Goal: Task Accomplishment & Management: Complete application form

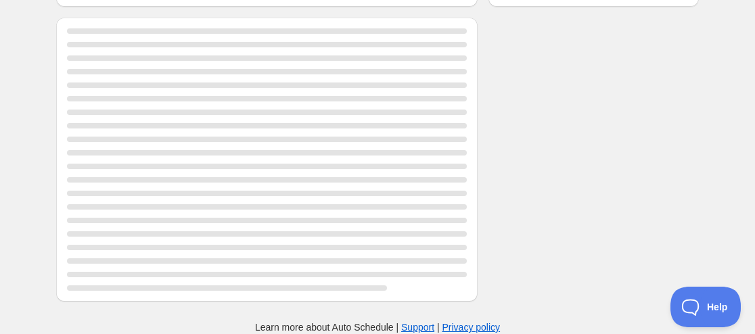
scroll to position [329, 0]
click at [231, 94] on div "Page loading" at bounding box center [267, 159] width 400 height 262
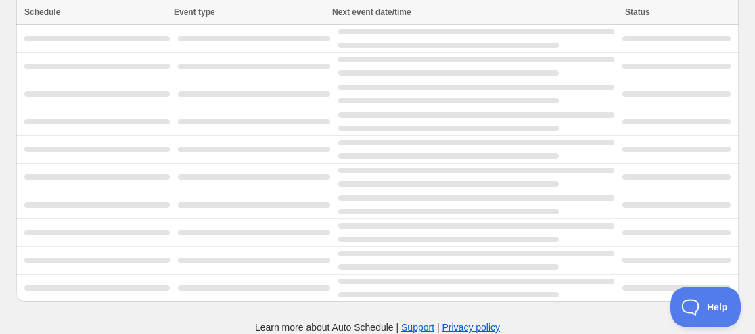
scroll to position [43, 0]
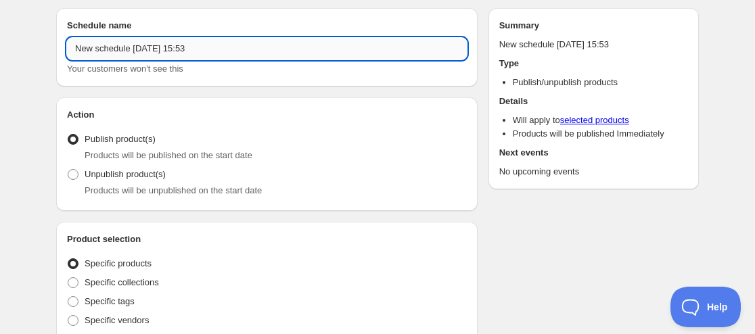
click at [76, 53] on input "New schedule [DATE] 15:53" at bounding box center [267, 49] width 400 height 22
paste input "[PERSON_NAME] BLANC"
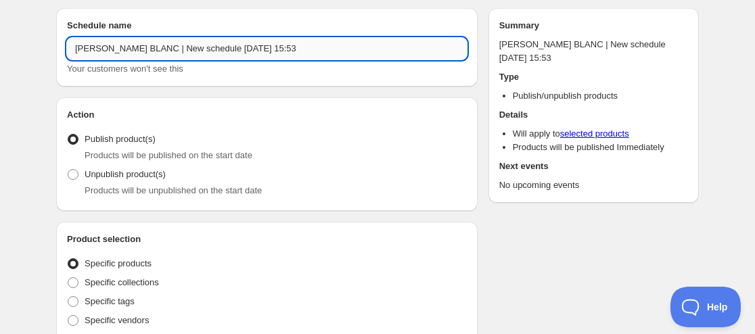
paste input "[PERSON_NAME] Head [Limited Time Offer]"
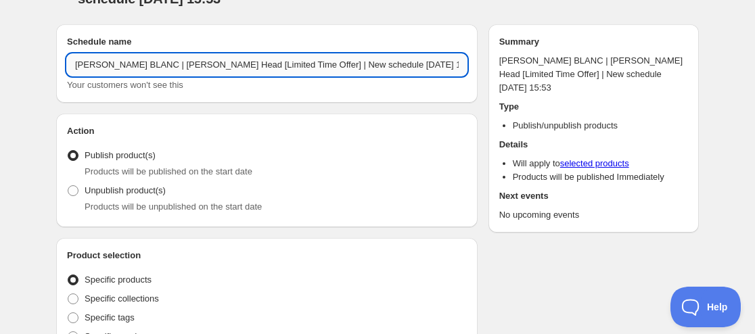
click at [347, 54] on input "[PERSON_NAME] BLANC | [PERSON_NAME] Head [Limited Time Offer] | New schedule [D…" at bounding box center [267, 65] width 400 height 22
drag, startPoint x: 323, startPoint y: 53, endPoint x: 266, endPoint y: 44, distance: 58.2
click at [266, 54] on input "[PERSON_NAME] BLANC | [PERSON_NAME] Head [Limited Time Offer] | New schedule [D…" at bounding box center [267, 65] width 400 height 22
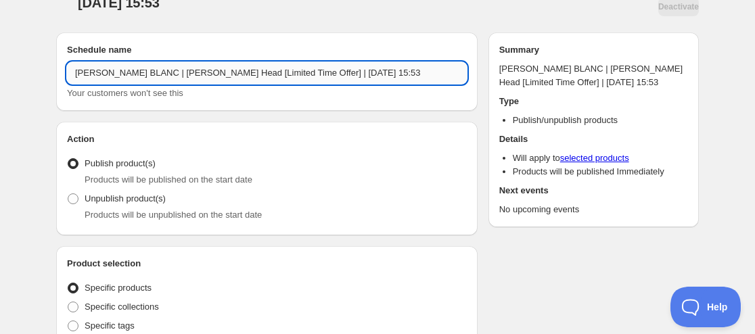
click at [291, 62] on input "[PERSON_NAME] BLANC | [PERSON_NAME] Head [Limited Time Offer] | [DATE] 15:53" at bounding box center [267, 73] width 400 height 22
drag, startPoint x: 318, startPoint y: 49, endPoint x: 402, endPoint y: 49, distance: 83.8
click at [401, 62] on input "[PERSON_NAME] BLANC | [PERSON_NAME] Head [Limited Time Offer] | [DATE] 15:53" at bounding box center [267, 73] width 400 height 22
type input "[PERSON_NAME] BLANC | [PERSON_NAME] Head [Limited Time Offer] | [DATE] 09:00PM"
click at [153, 208] on div "Products will be unpublished on the start date" at bounding box center [276, 215] width 382 height 14
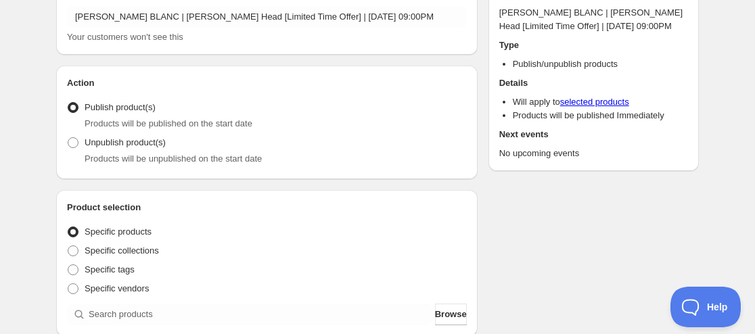
scroll to position [111, 0]
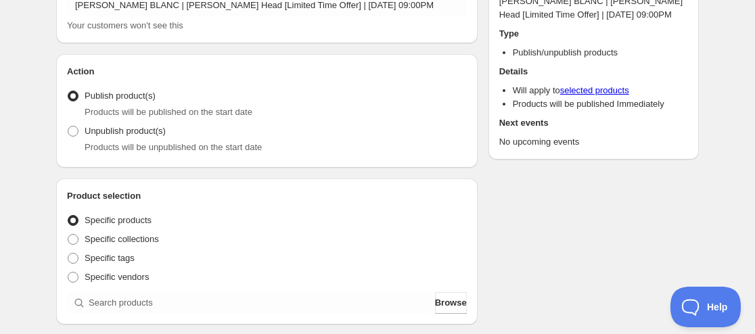
click at [152, 208] on fieldset "Entity type Specific products Specific collections Specific tags Specific vendo…" at bounding box center [267, 247] width 400 height 78
click at [151, 142] on span "Products will be unpublished on the start date" at bounding box center [173, 147] width 177 height 10
click at [70, 126] on span at bounding box center [73, 131] width 11 height 11
click at [68, 126] on input "Unpublish product(s)" at bounding box center [68, 126] width 1 height 1
radio input "true"
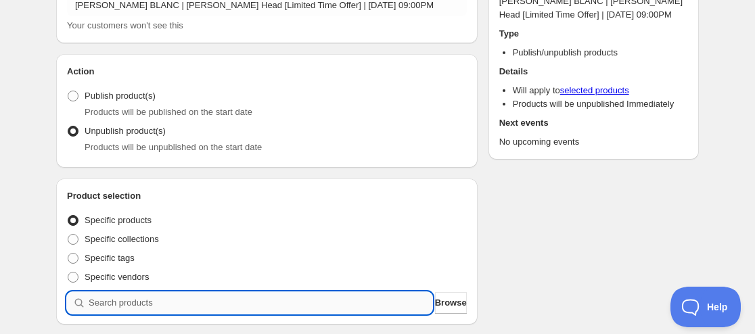
click at [141, 292] on input "search" at bounding box center [260, 303] width 343 height 22
paste input "9225405071603"
type input "9225405071603"
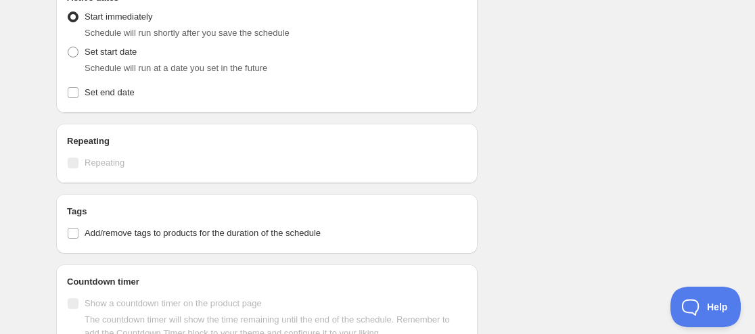
scroll to position [517, 0]
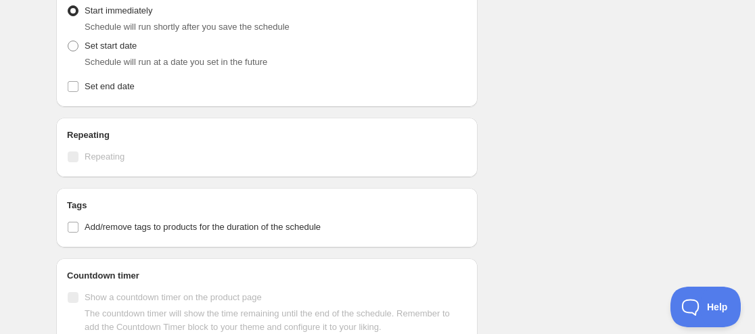
click at [119, 57] on span "Schedule will run at a date you set in the future" at bounding box center [176, 62] width 183 height 10
click at [80, 37] on label "Set start date" at bounding box center [102, 46] width 70 height 19
click at [68, 41] on input "Set start date" at bounding box center [68, 41] width 1 height 1
radio input "true"
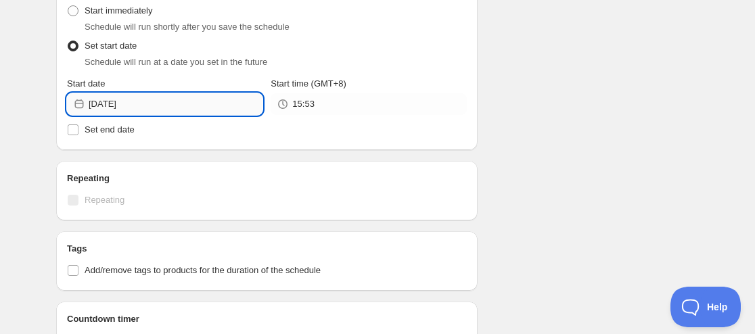
click at [126, 93] on input "[DATE]" at bounding box center [176, 104] width 174 height 22
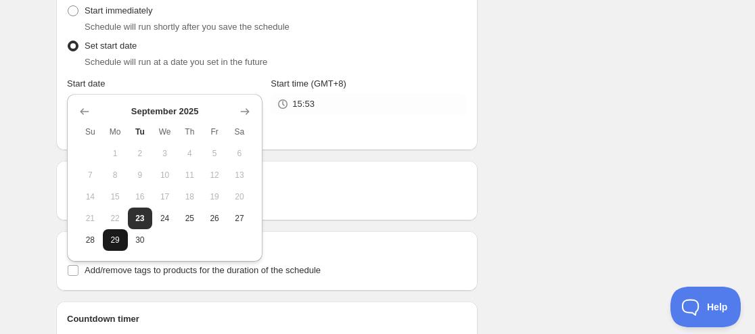
click at [110, 243] on span "29" at bounding box center [115, 240] width 14 height 11
type input "[DATE]"
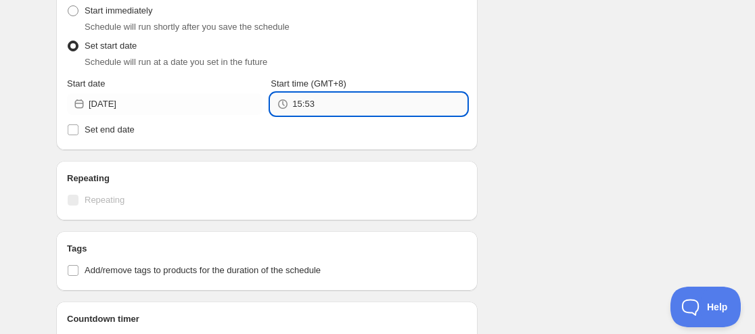
click at [309, 93] on input "15:53" at bounding box center [379, 104] width 174 height 22
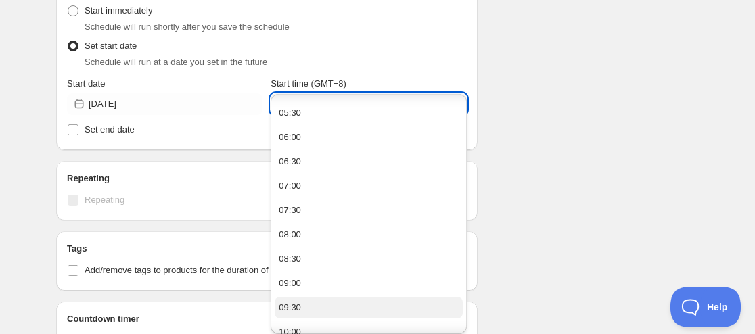
scroll to position [338, 0]
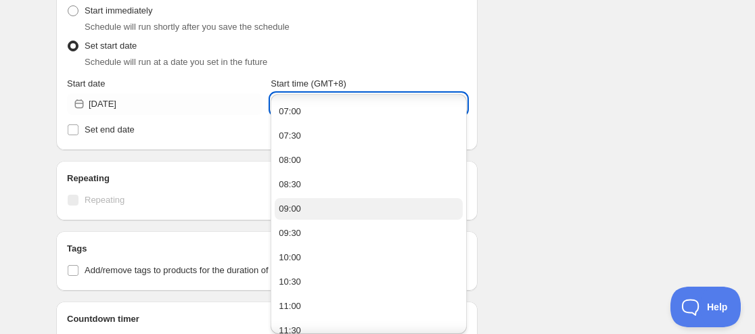
click at [314, 204] on button "09:00" at bounding box center [368, 209] width 187 height 22
type input "09:00"
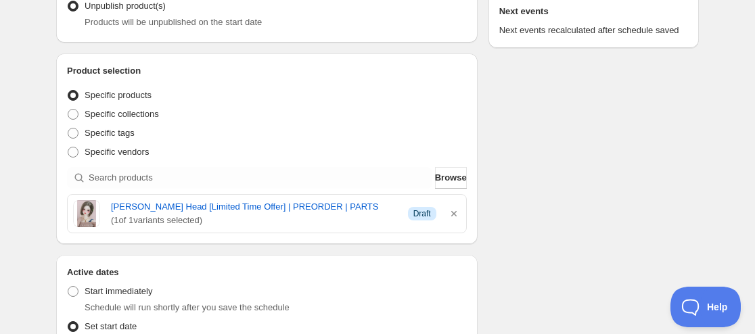
scroll to position [270, 0]
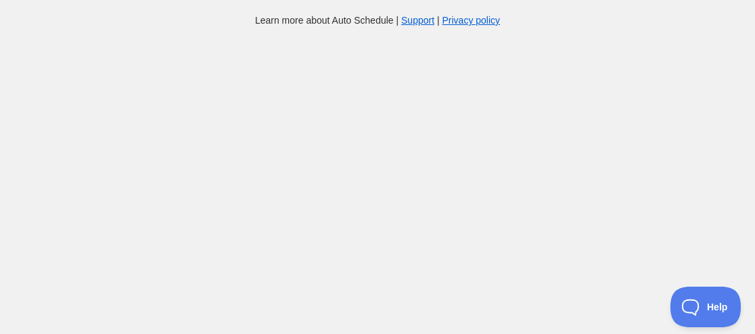
scroll to position [14, 0]
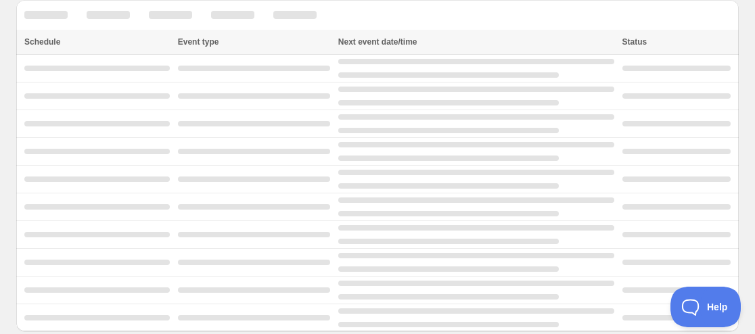
scroll to position [43, 0]
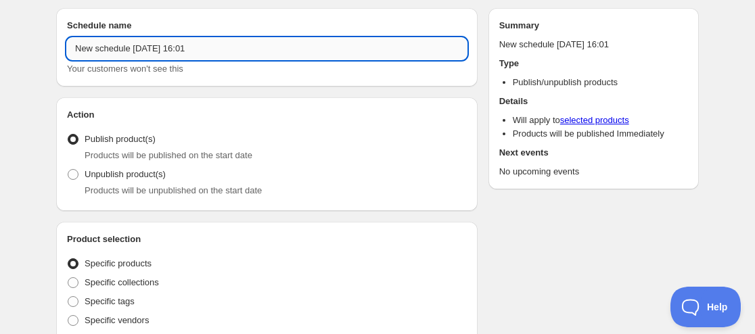
click at [76, 51] on input "New schedule [DATE] 16:01" at bounding box center [267, 49] width 400 height 22
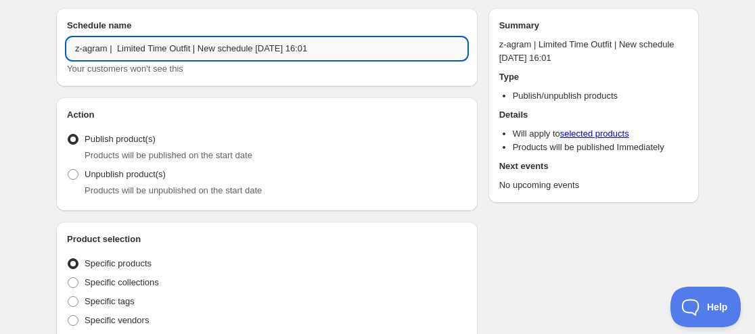
drag, startPoint x: 256, startPoint y: 47, endPoint x: 201, endPoint y: 49, distance: 54.2
click at [201, 49] on input "z-agram | Limited Time Outfit | New schedule [DATE] 16:01" at bounding box center [267, 49] width 400 height 22
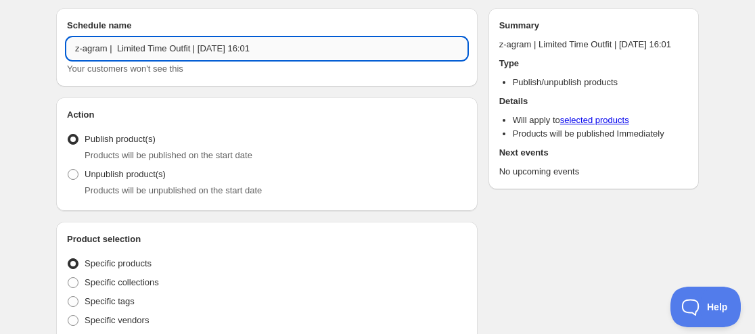
click at [224, 47] on input "z-agram | Limited Time Outfit | [DATE] 16:01" at bounding box center [267, 49] width 400 height 22
drag, startPoint x: 250, startPoint y: 48, endPoint x: 323, endPoint y: 48, distance: 73.0
click at [323, 48] on input "z-agram | Limited Time Outfit | [DATE] 16:01" at bounding box center [267, 49] width 400 height 22
type input "z-agram | Limited Time Outfit | [DATE] 09:00PM"
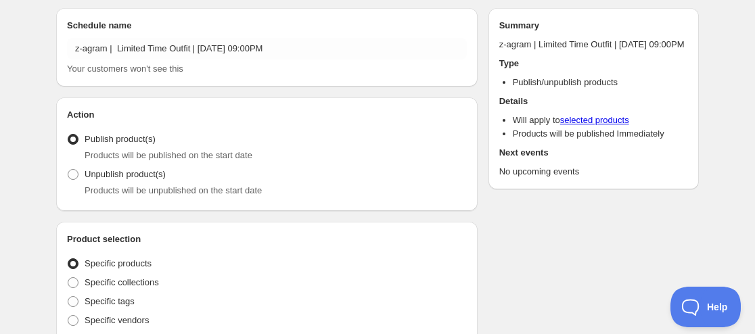
click at [181, 178] on div "Unpublish product(s) Products will be unpublished on the start date" at bounding box center [267, 181] width 400 height 32
click at [116, 177] on span "Unpublish product(s)" at bounding box center [125, 174] width 81 height 10
click at [68, 170] on input "Unpublish product(s)" at bounding box center [68, 169] width 1 height 1
radio input "true"
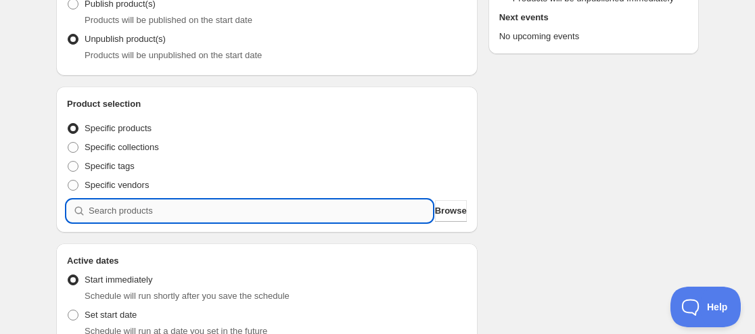
click at [158, 214] on input "search" at bounding box center [260, 211] width 343 height 22
paste input "9231493038323"
type input "9231493038323"
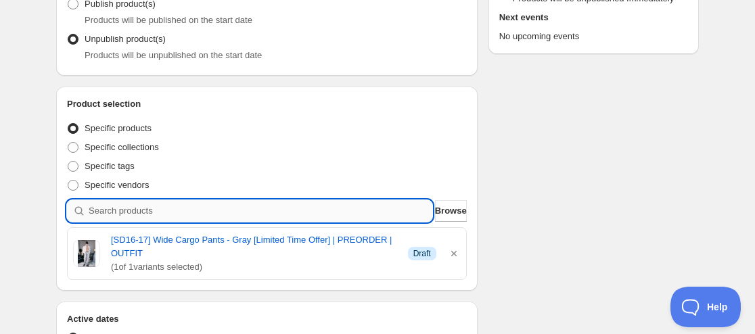
click at [118, 216] on input "search" at bounding box center [260, 211] width 343 height 22
paste input "9231493791987"
type input "9231493791987"
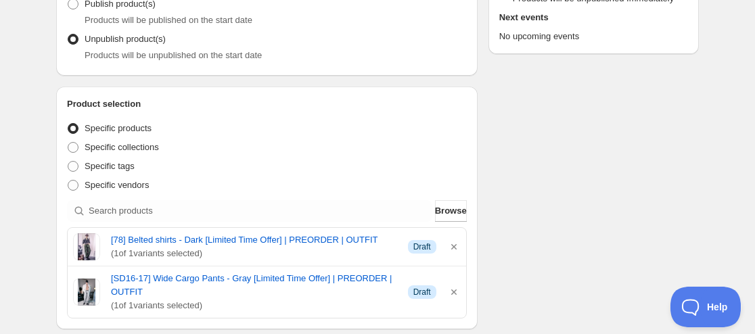
scroll to position [246, 0]
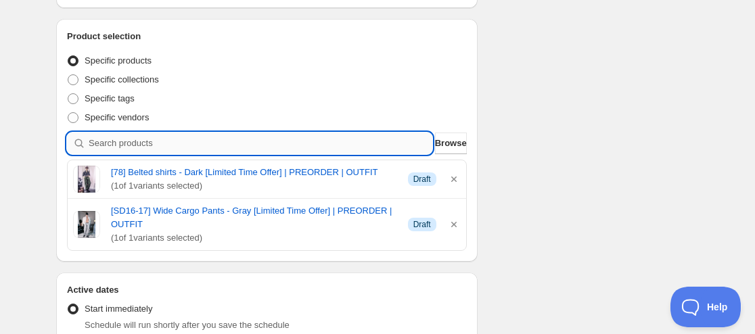
click at [152, 139] on input "search" at bounding box center [260, 144] width 343 height 22
paste input "9231496577267"
type input "9231496577267"
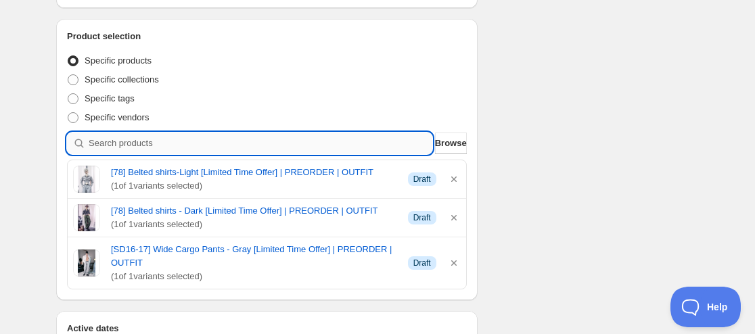
click at [164, 145] on input "search" at bounding box center [260, 144] width 343 height 22
paste input "9231498117363"
type input "9231498117363"
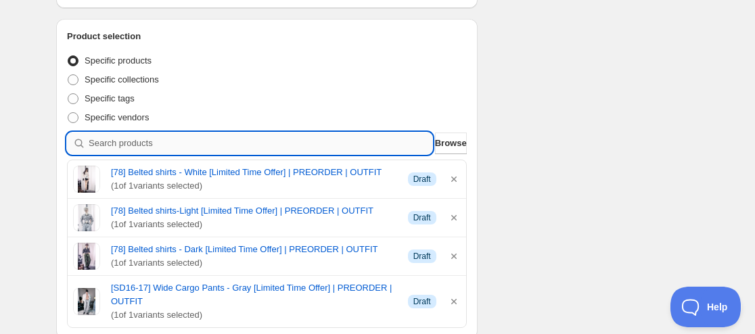
click at [162, 142] on input "search" at bounding box center [260, 144] width 343 height 22
paste input "9231499165939"
type input "9231499165939"
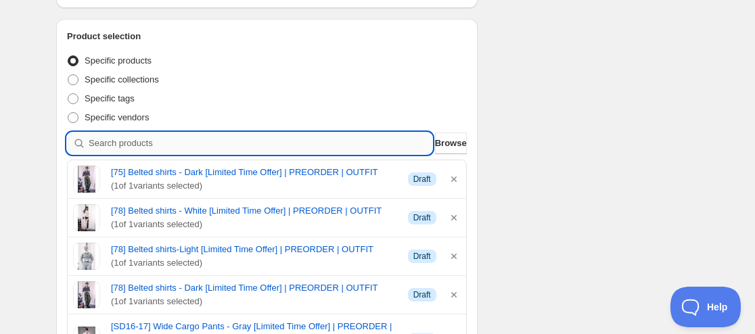
click at [199, 150] on input "search" at bounding box center [260, 144] width 343 height 22
paste input "9231500411123"
type input "9231500411123"
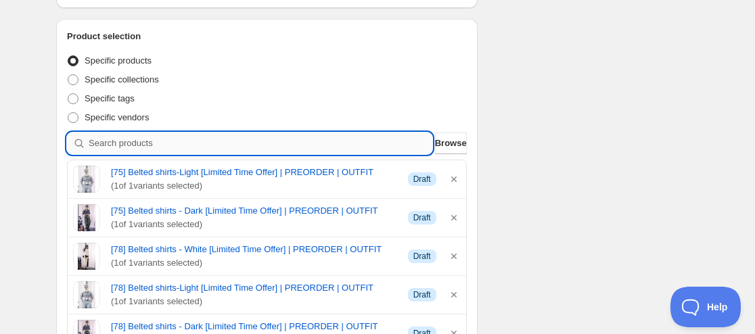
click at [160, 139] on input "search" at bounding box center [260, 144] width 343 height 22
paste input "9231501590771"
type input "9231501590771"
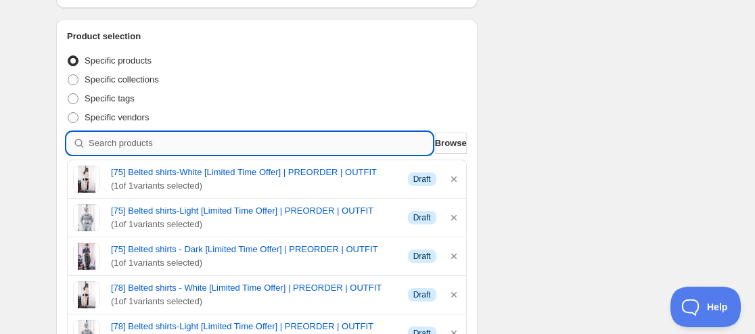
click at [142, 143] on input "search" at bounding box center [260, 144] width 343 height 22
paste input "9226948149491"
type input "9226948149491"
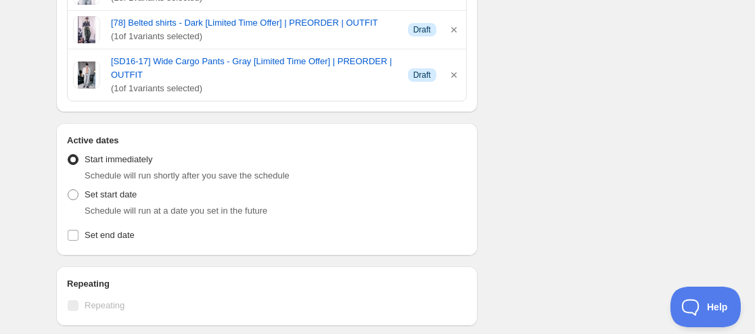
scroll to position [652, 0]
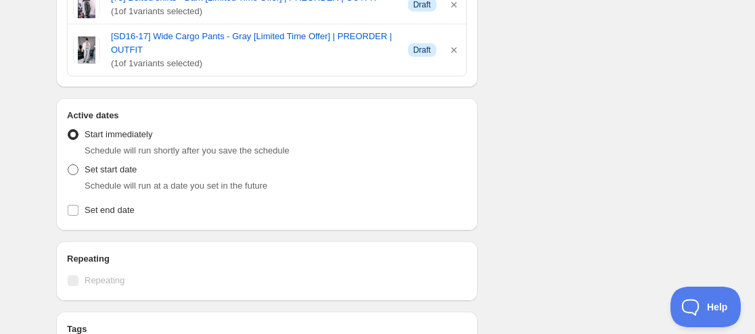
click at [122, 169] on span "Set start date" at bounding box center [111, 169] width 52 height 10
click at [68, 165] on input "Set start date" at bounding box center [68, 164] width 1 height 1
radio input "true"
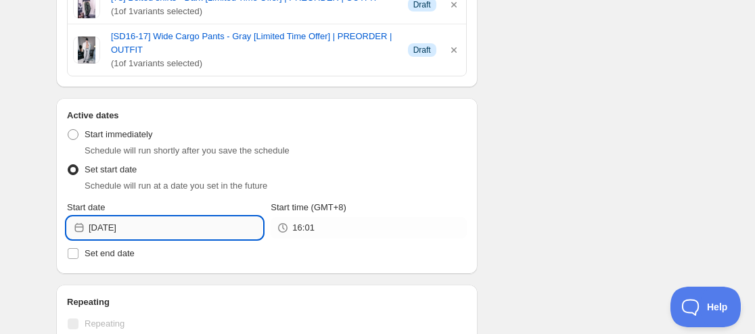
click at [125, 229] on input "[DATE]" at bounding box center [176, 228] width 174 height 22
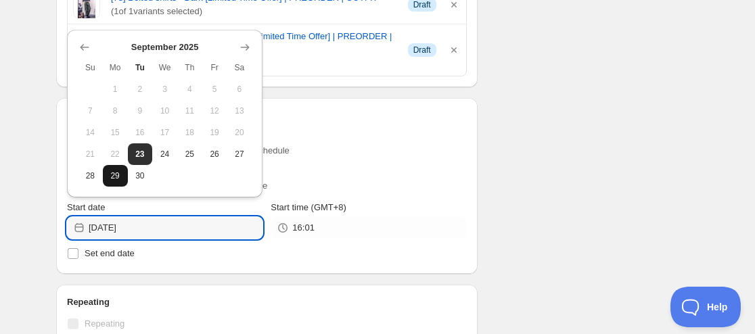
click at [115, 181] on button "29" at bounding box center [115, 176] width 25 height 22
type input "[DATE]"
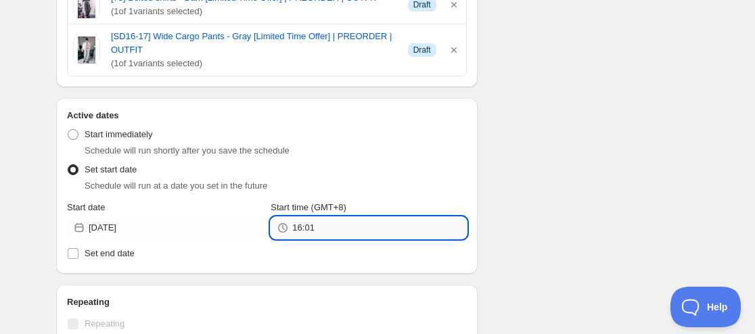
click at [295, 227] on input "16:01" at bounding box center [379, 228] width 174 height 22
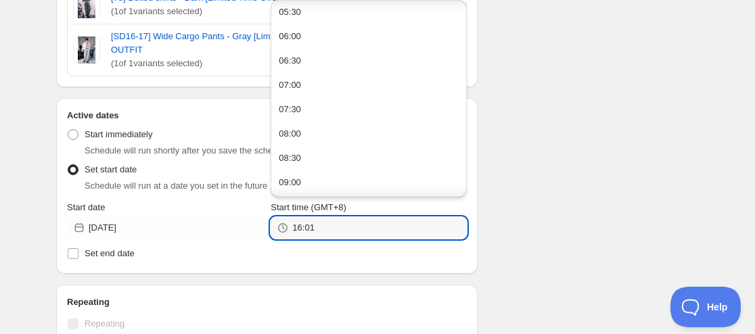
scroll to position [338, 0]
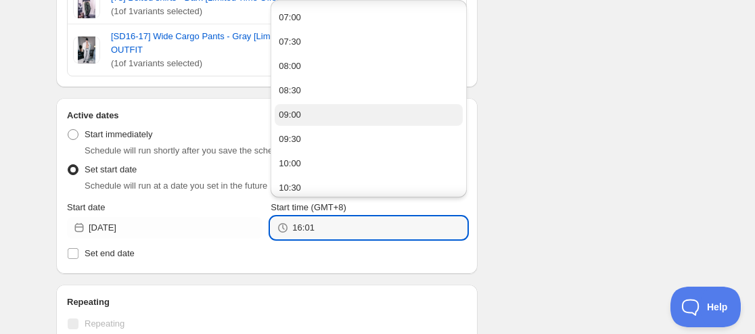
click at [320, 116] on button "09:00" at bounding box center [368, 115] width 187 height 22
type input "09:00"
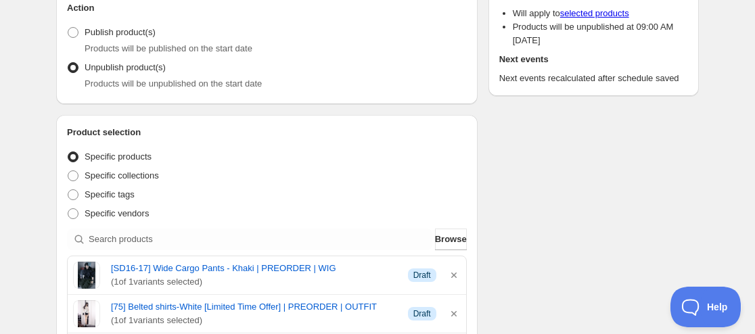
scroll to position [0, 0]
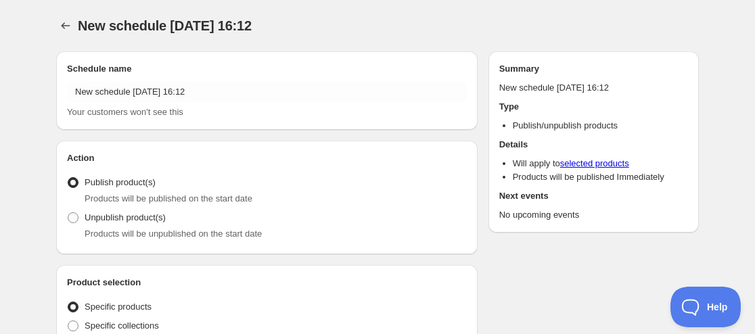
radio input "true"
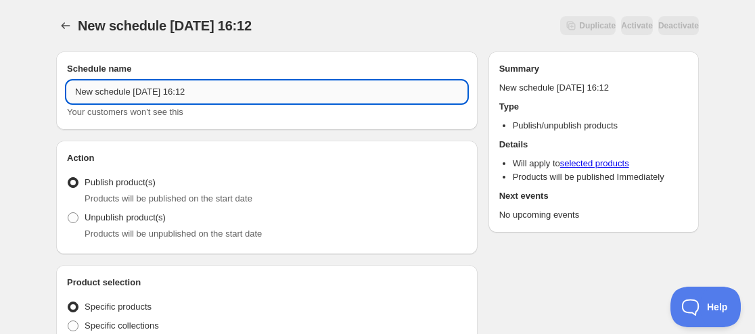
click at [72, 94] on input "New schedule [DATE] 16:12" at bounding box center [267, 92] width 400 height 22
paste input "Plastic doll"
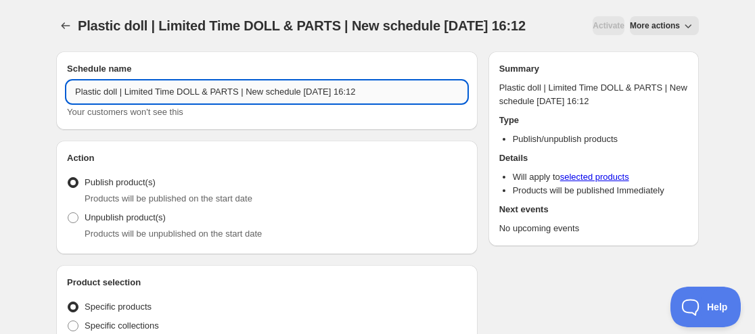
drag, startPoint x: 322, startPoint y: 88, endPoint x: 241, endPoint y: 93, distance: 80.6
click at [241, 93] on input "Plastic doll | Limited Time DOLL & PARTS | New schedule [DATE] 16:12" at bounding box center [267, 92] width 400 height 22
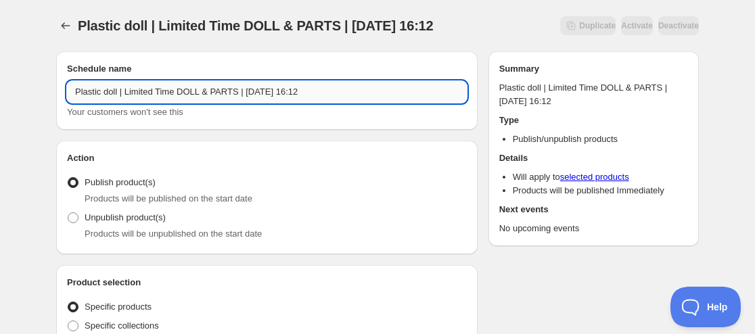
drag, startPoint x: 310, startPoint y: 86, endPoint x: 389, endPoint y: 85, distance: 79.1
click at [389, 85] on input "Plastic doll | Limited Time DOLL & PARTS | [DATE] 16:12" at bounding box center [267, 92] width 400 height 22
type input "Plastic doll | Limited Time DOLL & PARTS | [DATE] 09:00AM"
click at [124, 227] on label "Unpublish product(s)" at bounding box center [116, 217] width 99 height 19
click at [68, 213] on input "Unpublish product(s)" at bounding box center [68, 212] width 1 height 1
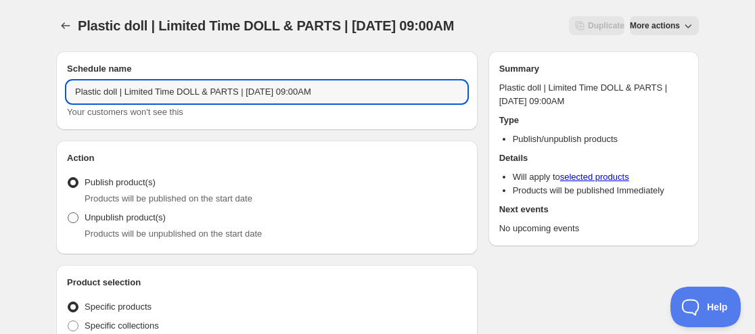
radio input "true"
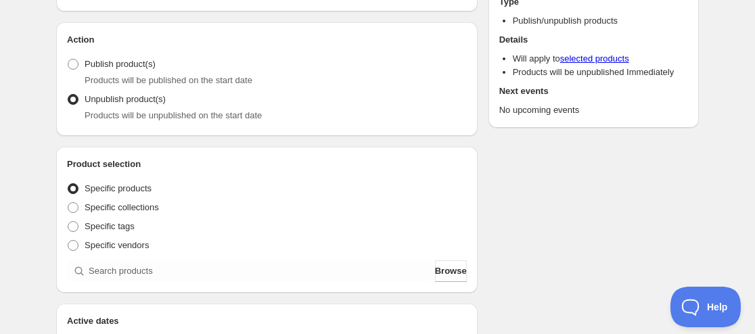
scroll to position [203, 0]
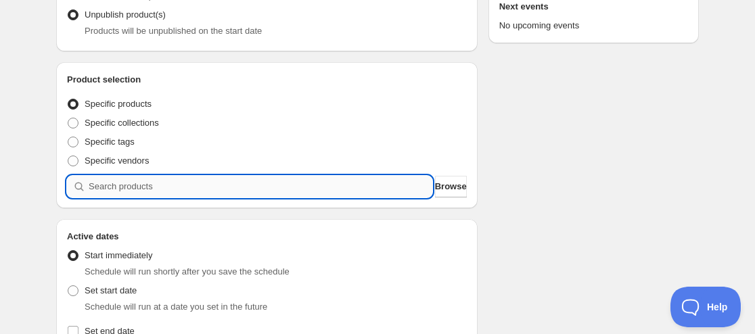
click at [158, 196] on input "search" at bounding box center [260, 187] width 343 height 22
paste input "9231485927667"
type input "9231485927667"
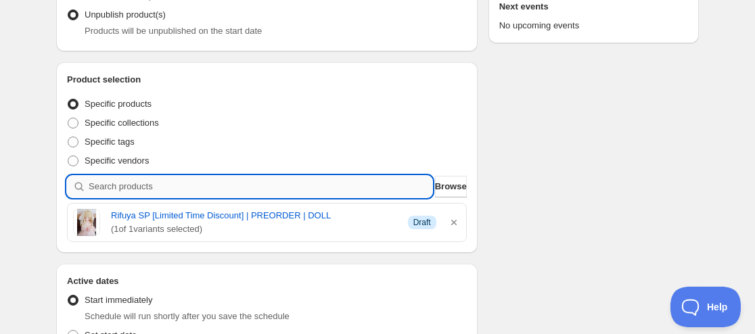
click at [189, 188] on input "search" at bounding box center [260, 187] width 343 height 22
paste input "9231487303923"
type input "9231487303923"
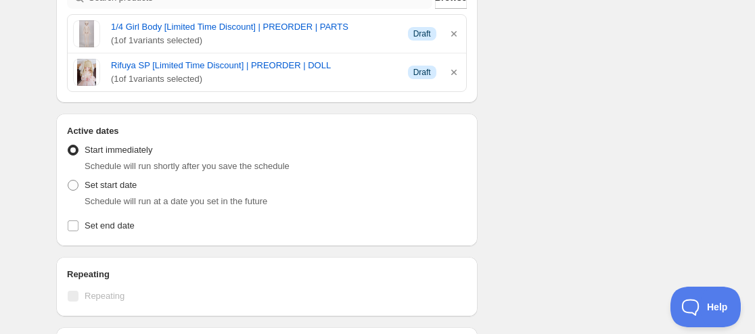
scroll to position [406, 0]
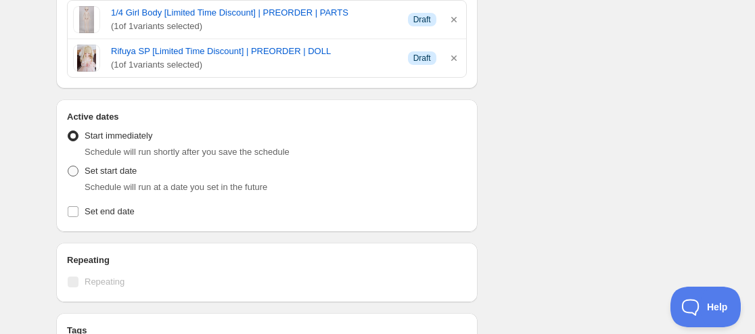
click at [126, 177] on span "Set start date" at bounding box center [111, 171] width 52 height 14
click at [68, 166] on input "Set start date" at bounding box center [68, 166] width 1 height 1
radio input "true"
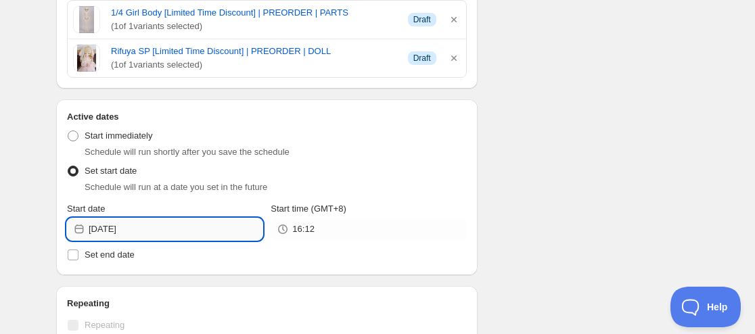
click at [122, 233] on input "[DATE]" at bounding box center [176, 229] width 174 height 22
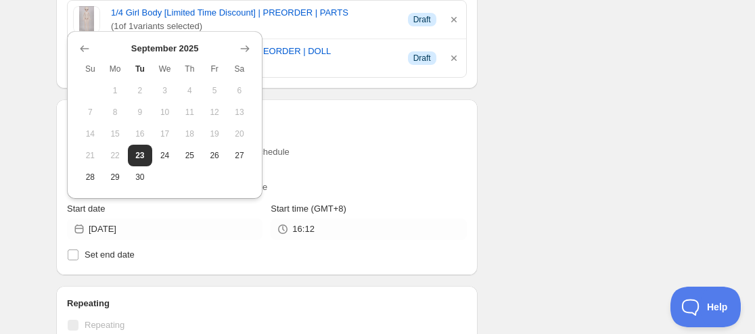
click at [235, 54] on div at bounding box center [165, 49] width 174 height 14
click at [241, 51] on icon "Show next month, October 2025" at bounding box center [245, 49] width 14 height 14
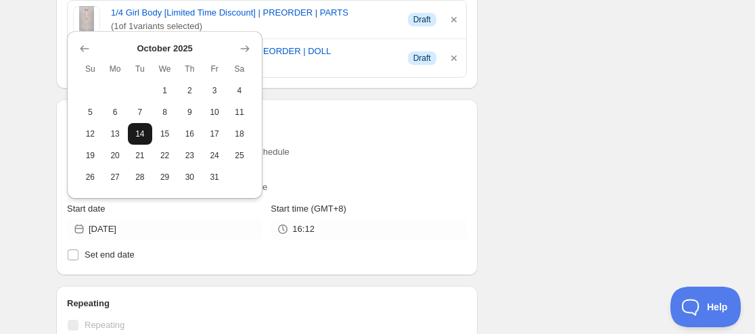
click at [135, 132] on span "14" at bounding box center [140, 133] width 14 height 11
type input "[DATE]"
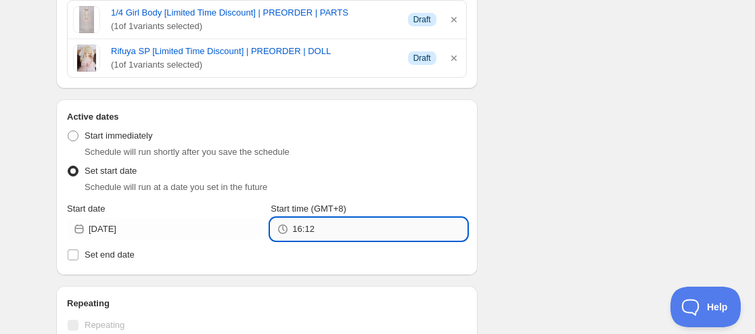
click at [296, 232] on input "16:12" at bounding box center [379, 229] width 174 height 22
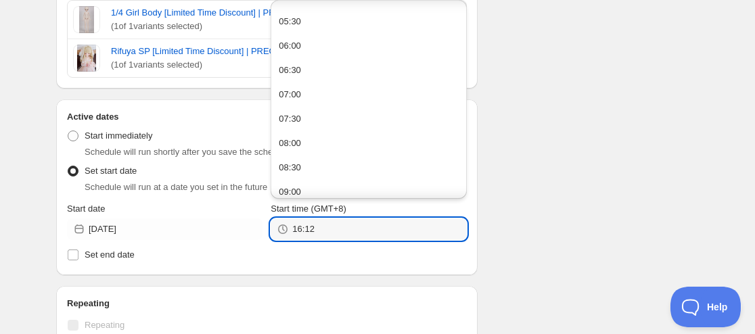
scroll to position [270, 0]
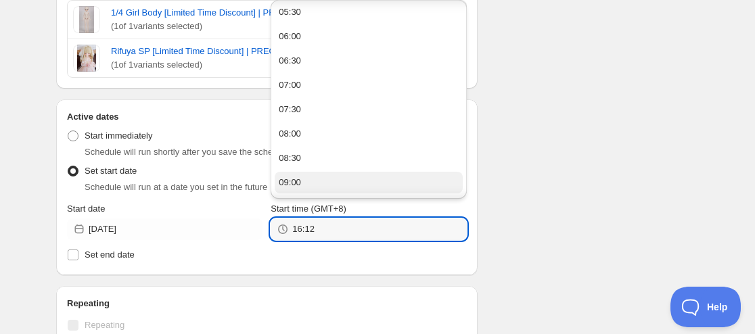
click at [297, 180] on div "09:00" at bounding box center [290, 183] width 22 height 14
type input "09:00"
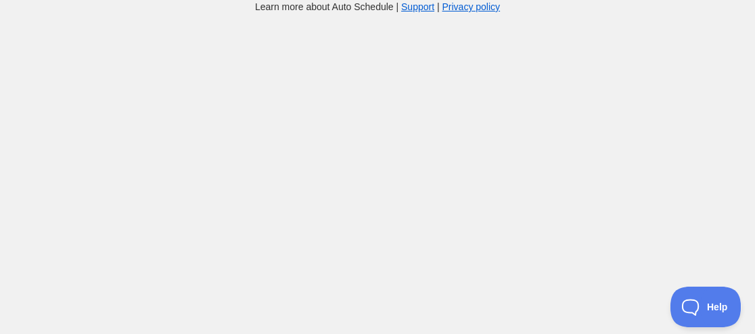
scroll to position [14, 0]
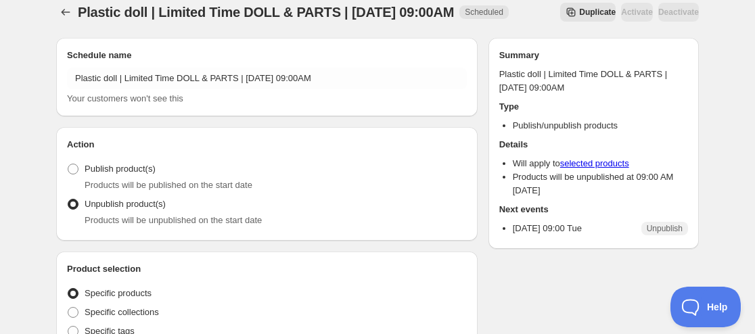
radio input "true"
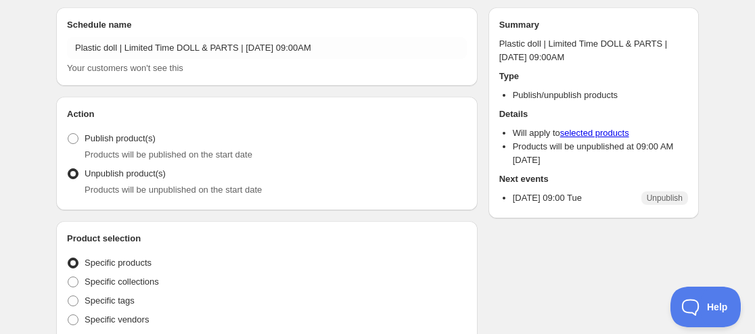
scroll to position [0, 0]
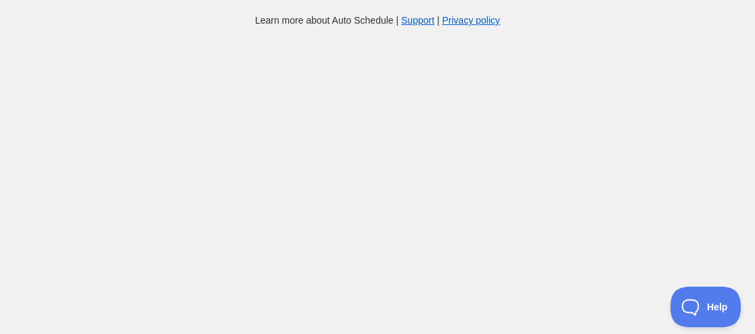
scroll to position [14, 0]
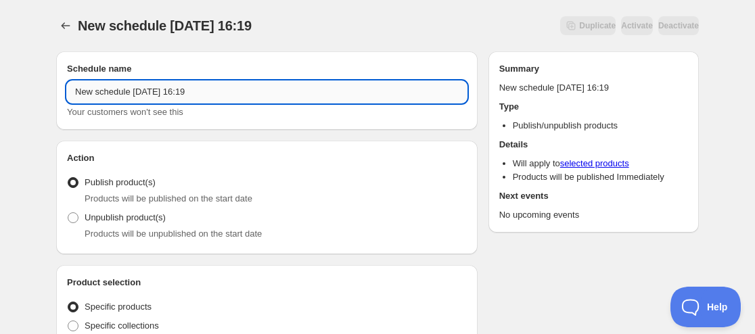
click at [77, 93] on input "New schedule [DATE] 16:19" at bounding box center [267, 92] width 400 height 22
paste input "CODENOiR"
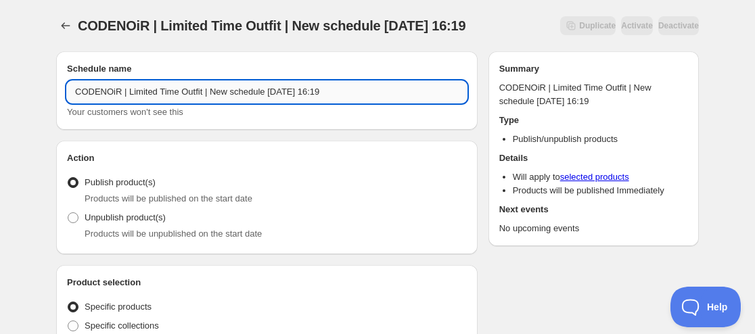
drag, startPoint x: 265, startPoint y: 87, endPoint x: 206, endPoint y: 92, distance: 59.1
click at [206, 92] on input "CODENOiR | Limited Time Outfit | New schedule [DATE] 16:19" at bounding box center [267, 92] width 400 height 22
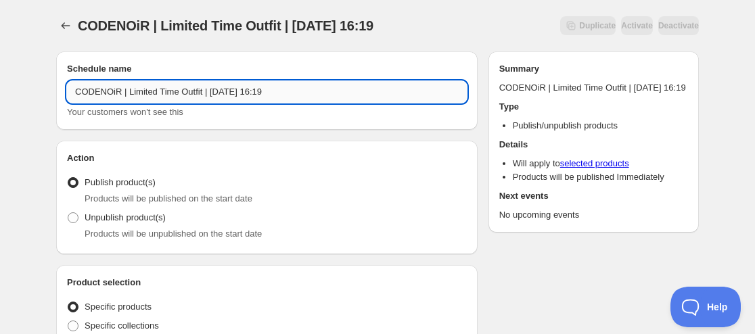
click at [234, 91] on input "CODENOiR | Limited Time Outfit | [DATE] 16:19" at bounding box center [267, 92] width 400 height 22
drag, startPoint x: 258, startPoint y: 97, endPoint x: 326, endPoint y: 93, distance: 68.5
click at [325, 93] on input "CODENOiR | Limited Time Outfit | [DATE] 16:19" at bounding box center [267, 92] width 400 height 22
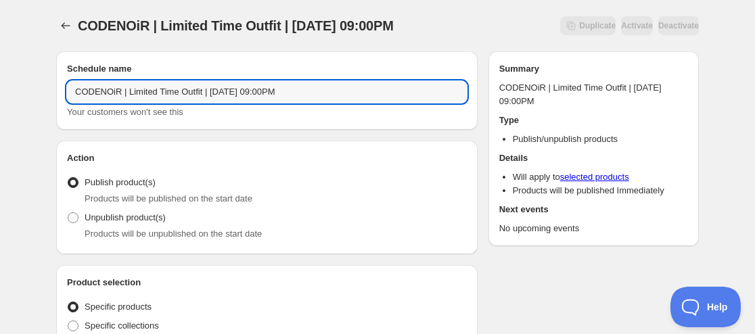
type input "CODENOiR | Limited Time Outfit | [DATE] 09:00PM"
click at [113, 227] on div "Products will be unpublished on the start date" at bounding box center [276, 234] width 382 height 14
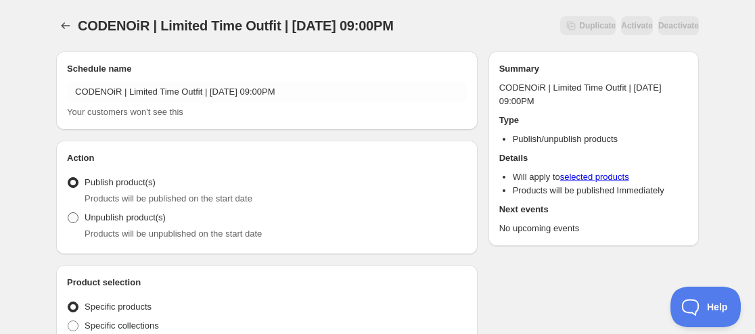
click at [117, 220] on span "Unpublish product(s)" at bounding box center [125, 217] width 81 height 10
click at [68, 213] on input "Unpublish product(s)" at bounding box center [68, 212] width 1 height 1
radio input "true"
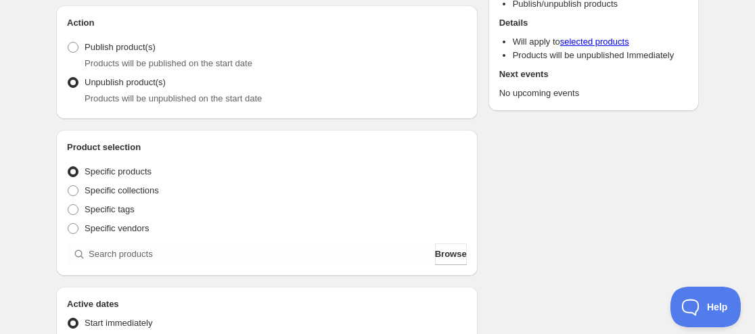
scroll to position [203, 0]
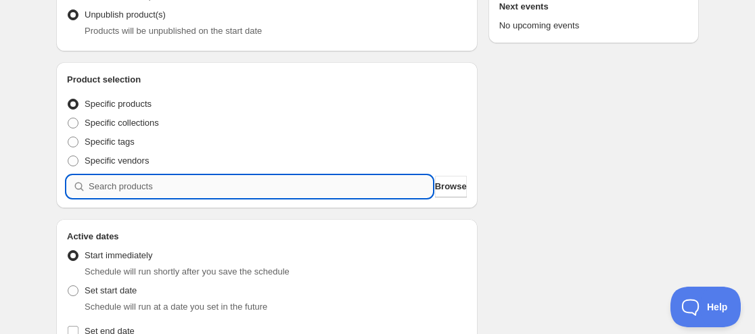
click at [191, 189] on input "search" at bounding box center [260, 187] width 343 height 22
paste input "9228530090227"
type input "9228530090227"
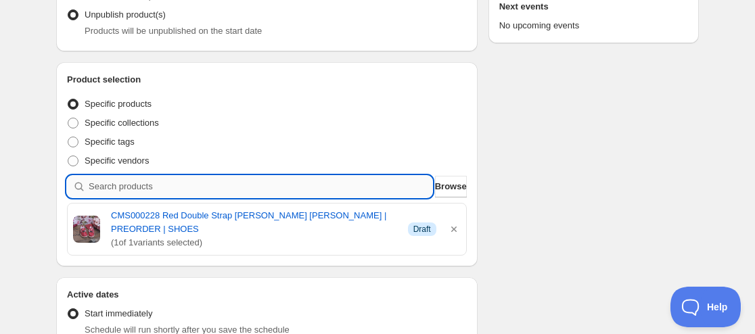
click at [105, 191] on input "search" at bounding box center [260, 187] width 343 height 22
paste input "9228558794995"
type input "9228558794995"
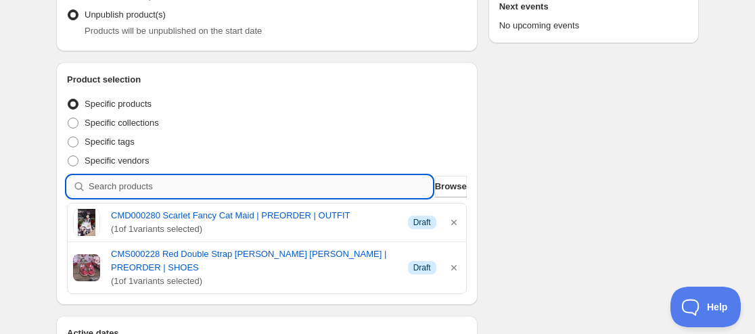
click at [125, 181] on input "search" at bounding box center [260, 187] width 343 height 22
paste input "9228544049395"
type input "9228544049395"
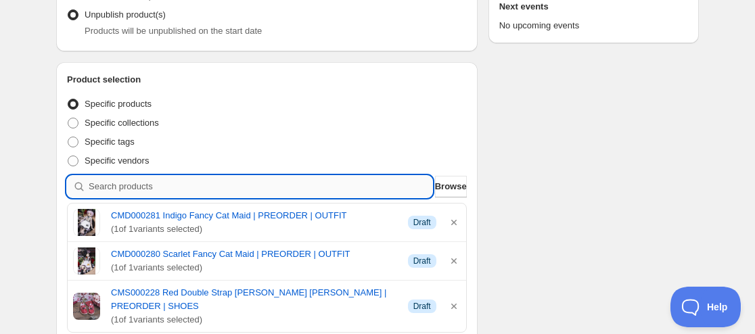
click at [182, 187] on input "search" at bounding box center [260, 187] width 343 height 22
paste input "9228534612211"
type input "9228534612211"
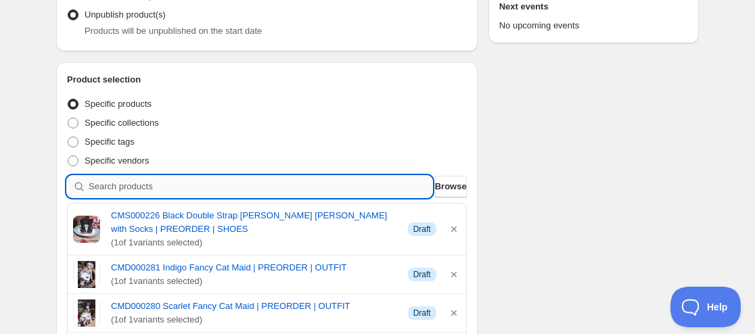
click at [153, 189] on input "search" at bounding box center [260, 187] width 343 height 22
paste input "9228533989619"
type input "9228533989619"
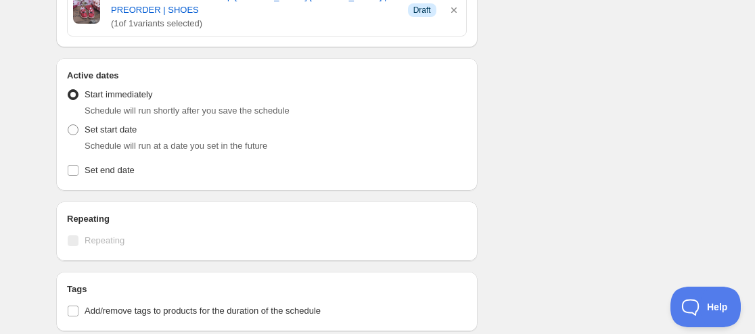
scroll to position [609, 0]
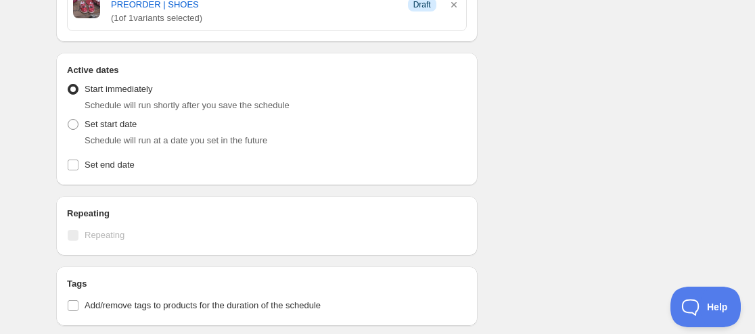
click at [131, 135] on span "Schedule will run at a date you set in the future" at bounding box center [176, 140] width 183 height 10
click at [105, 119] on span "Set start date" at bounding box center [111, 124] width 52 height 10
click at [68, 119] on input "Set start date" at bounding box center [68, 119] width 1 height 1
radio input "true"
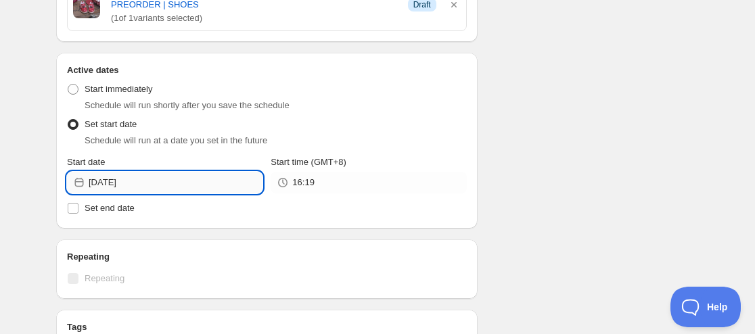
click at [133, 172] on input "[DATE]" at bounding box center [176, 183] width 174 height 22
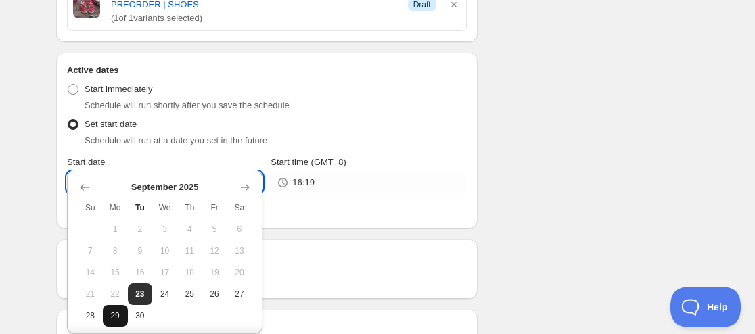
click at [116, 320] on span "29" at bounding box center [115, 315] width 14 height 11
type input "[DATE]"
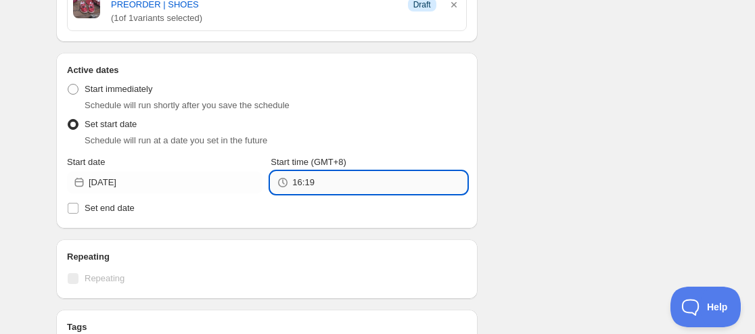
click at [305, 172] on input "16:19" at bounding box center [379, 183] width 174 height 22
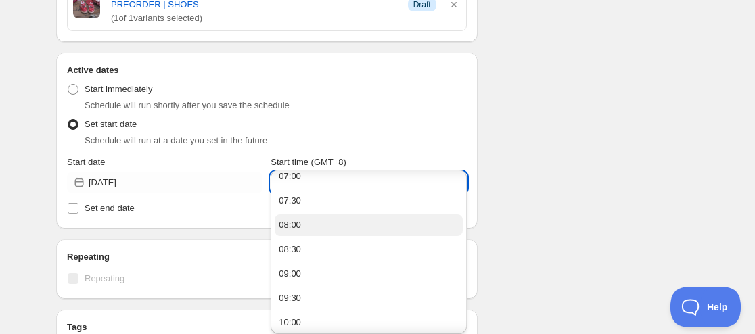
scroll to position [406, 0]
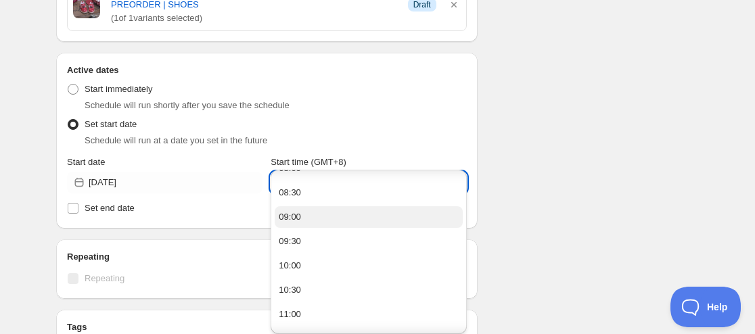
click at [309, 212] on button "09:00" at bounding box center [368, 217] width 187 height 22
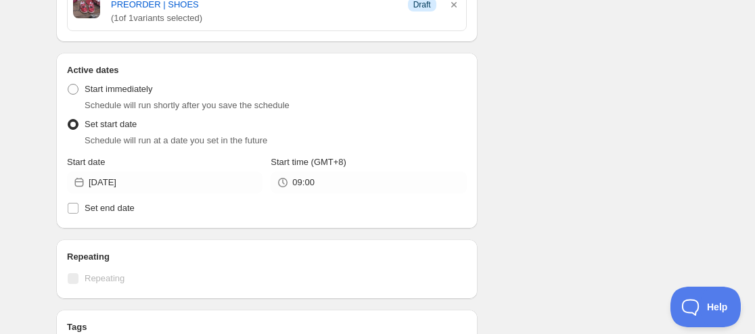
type input "09:00"
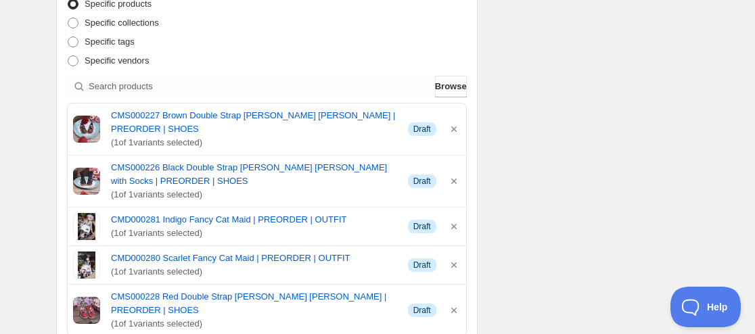
scroll to position [0, 0]
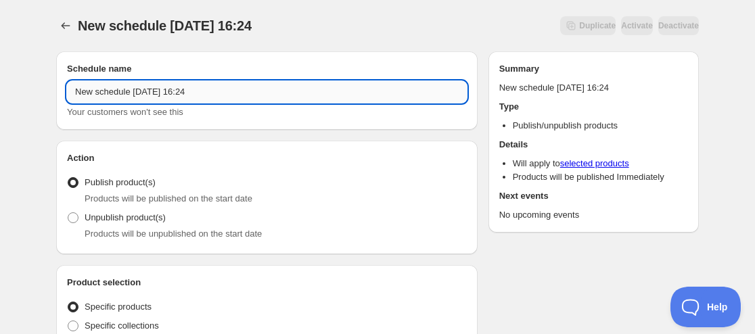
click at [73, 94] on input "New schedule [DATE] 16:24" at bounding box center [267, 92] width 400 height 22
paste input "Dream Valley"
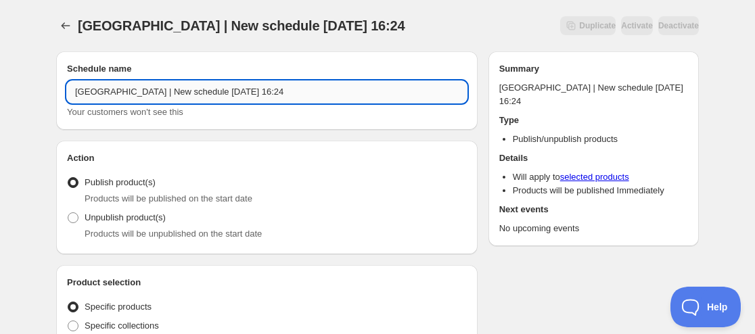
paste input "The Ancient Secret-Daphlin"
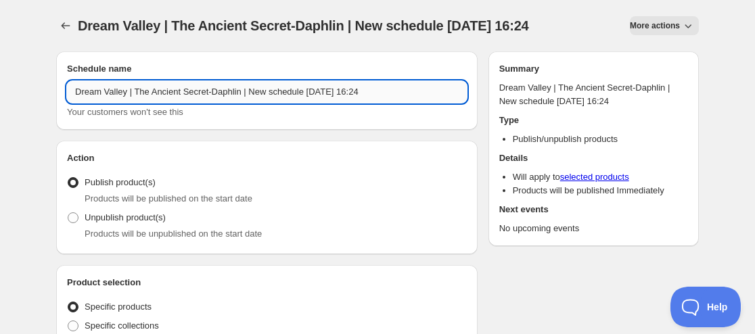
drag, startPoint x: 245, startPoint y: 90, endPoint x: 326, endPoint y: 85, distance: 81.3
click at [326, 85] on input "Dream Valley | The Ancient Secret-Daphlin | New schedule [DATE] 16:24" at bounding box center [267, 92] width 400 height 22
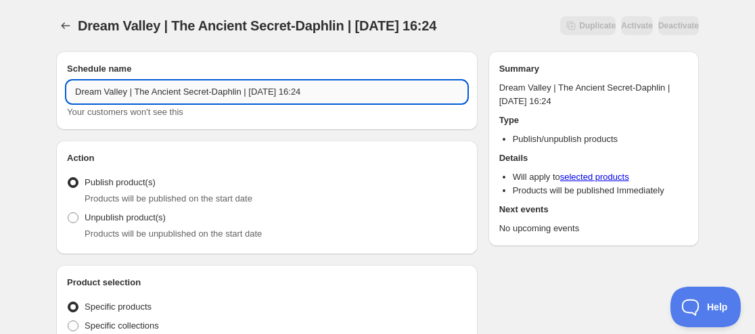
drag, startPoint x: 316, startPoint y: 95, endPoint x: 368, endPoint y: 87, distance: 52.8
click at [367, 87] on input "Dream Valley | The Ancient Secret-Daphlin | [DATE] 16:24" at bounding box center [267, 92] width 400 height 22
type input "Dream Valley | The Ancient Secret-Daphlin | [DATE] 11:59PM"
click at [149, 220] on span "Unpublish product(s)" at bounding box center [125, 217] width 81 height 10
click at [68, 213] on input "Unpublish product(s)" at bounding box center [68, 212] width 1 height 1
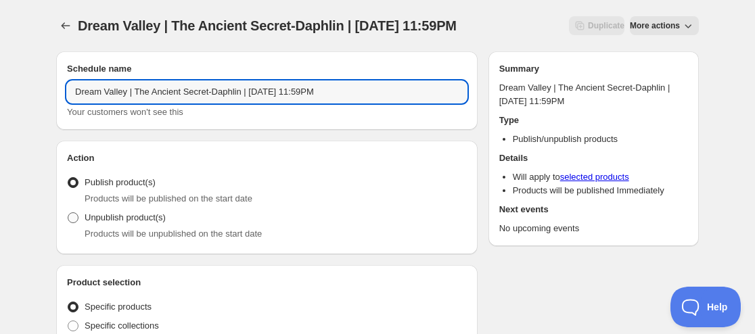
radio input "true"
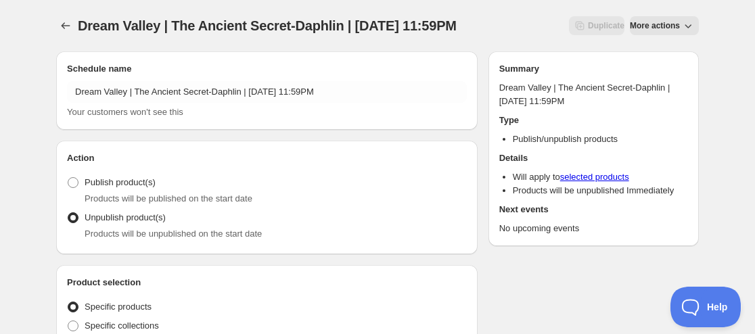
scroll to position [203, 0]
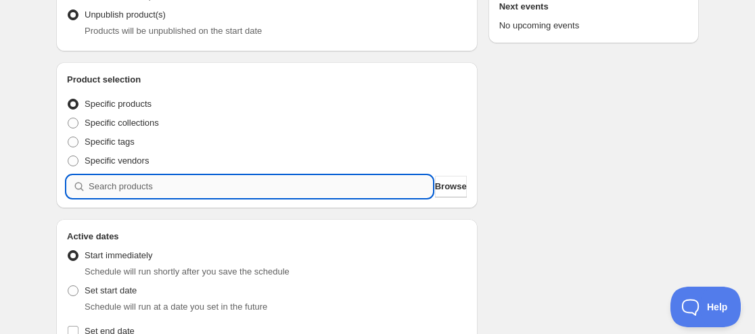
click at [141, 189] on input "search" at bounding box center [260, 187] width 343 height 22
paste input "9231412822259"
type input "9231412822259"
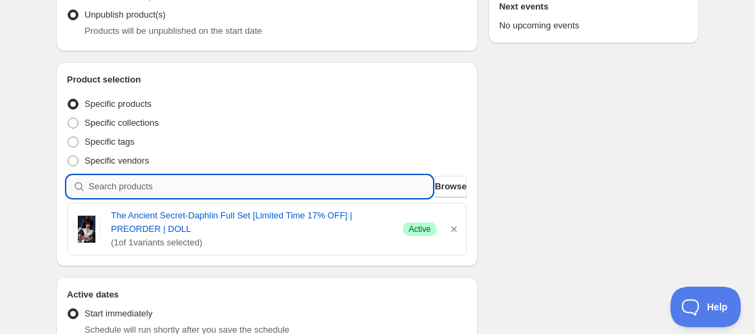
click at [137, 190] on input "search" at bounding box center [260, 187] width 343 height 22
paste input "9231414001907"
type input "9231414001907"
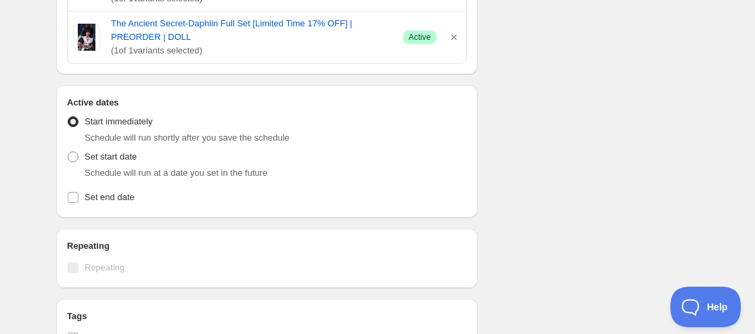
scroll to position [541, 0]
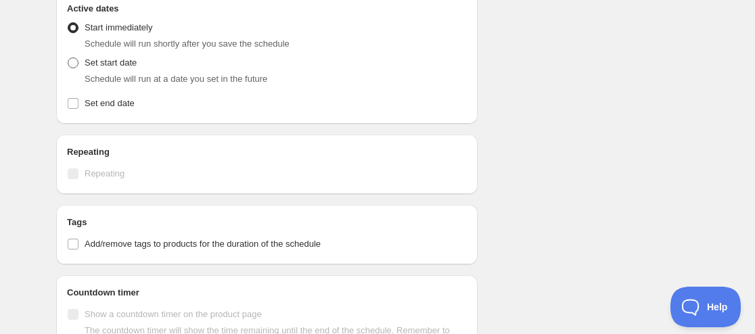
click at [111, 57] on span "Set start date" at bounding box center [111, 62] width 52 height 10
click at [68, 57] on input "Set start date" at bounding box center [68, 57] width 1 height 1
radio input "true"
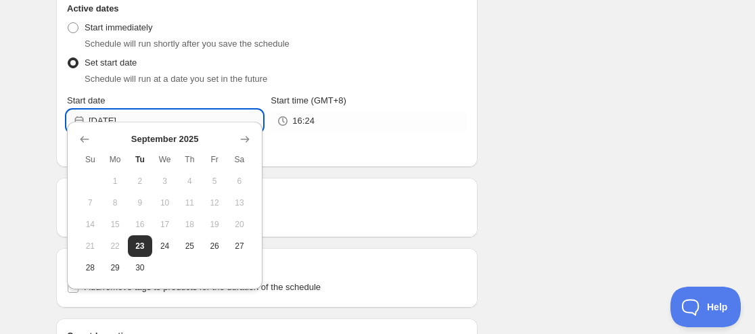
click at [132, 110] on input "[DATE]" at bounding box center [176, 121] width 174 height 22
click at [241, 139] on icon "Show next month, October 2025" at bounding box center [245, 140] width 14 height 14
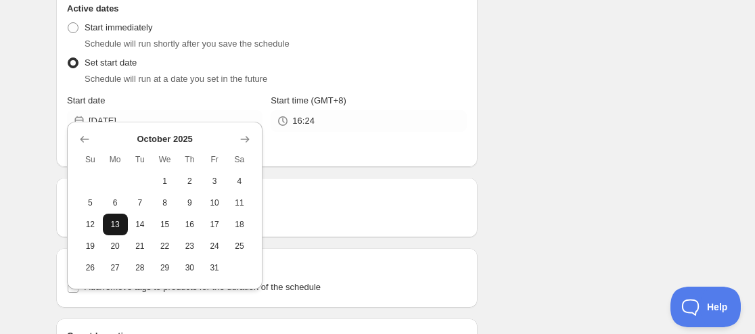
click at [118, 227] on span "13" at bounding box center [115, 224] width 14 height 11
type input "[DATE]"
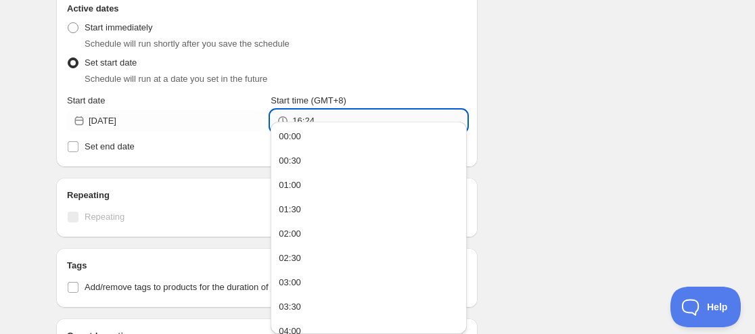
click at [306, 110] on input "16:24" at bounding box center [379, 121] width 174 height 22
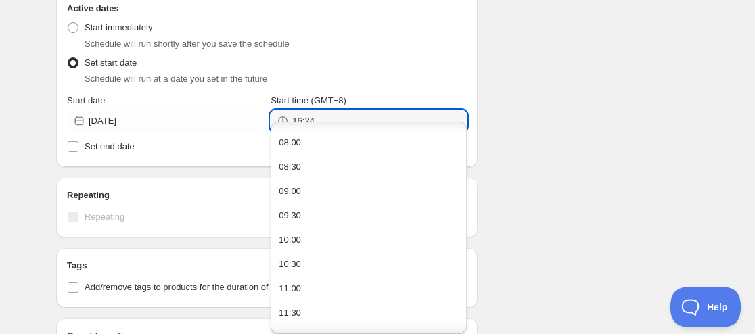
scroll to position [406, 0]
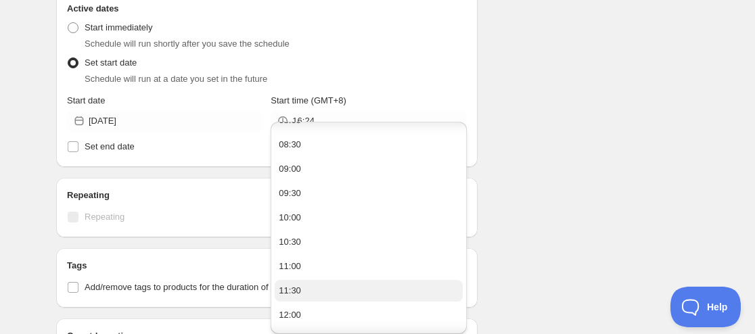
click at [300, 291] on div "11:30" at bounding box center [290, 291] width 22 height 14
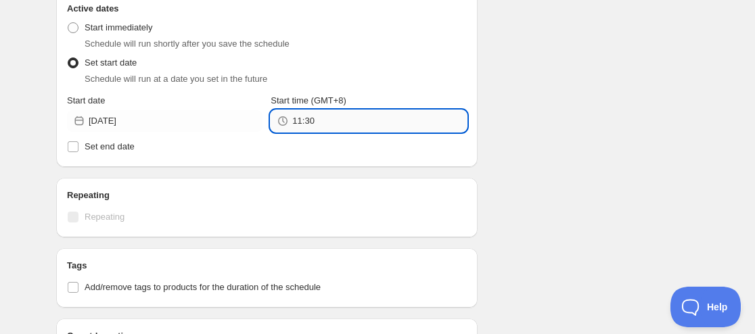
click at [319, 110] on input "11:30" at bounding box center [379, 121] width 174 height 22
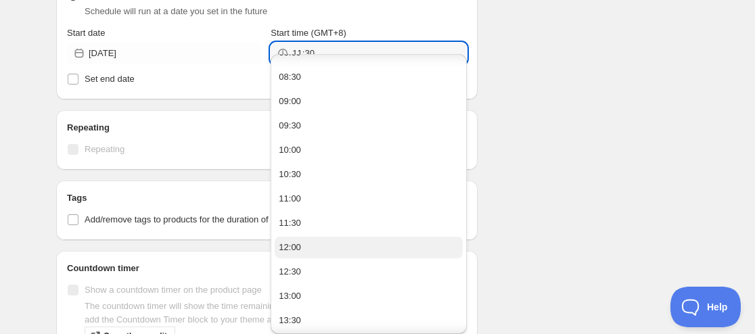
click at [304, 248] on button "12:00" at bounding box center [368, 248] width 187 height 22
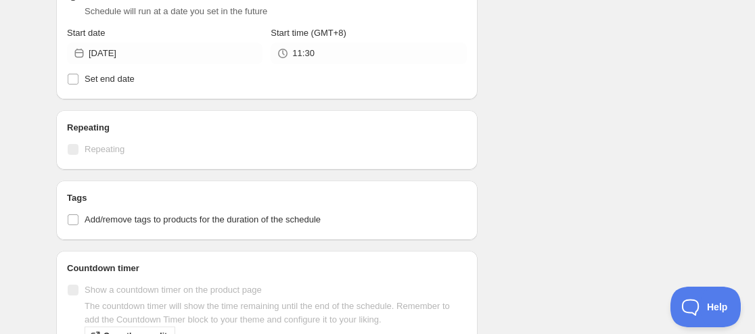
type input "12:00"
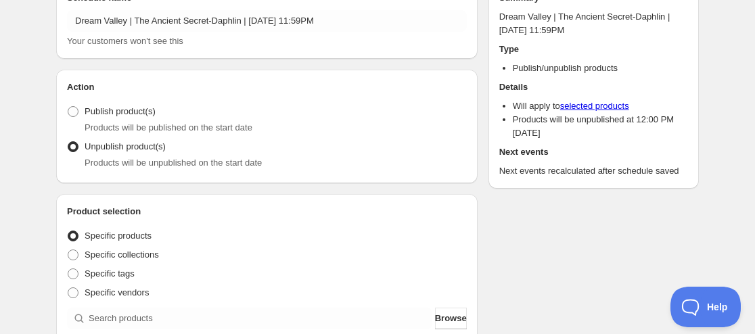
scroll to position [0, 0]
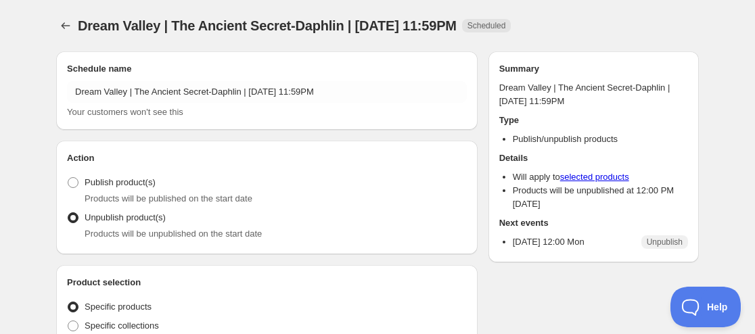
radio input "true"
type input "New schedule [DATE] 16:24"
type input "[DATE]"
type input "16:24"
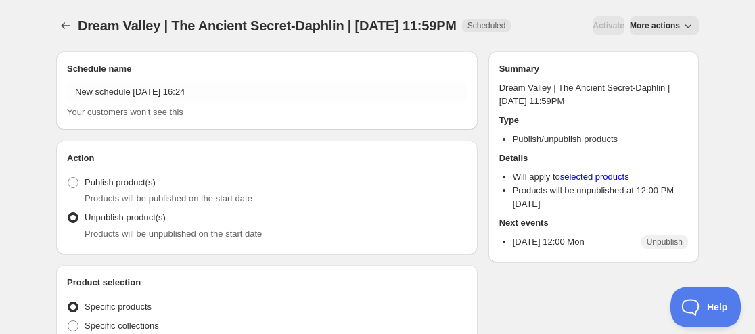
radio input "true"
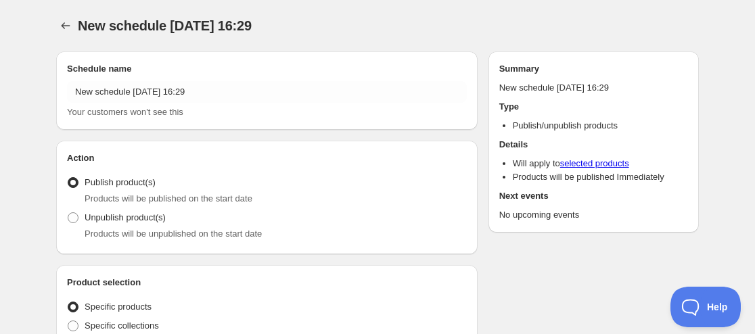
radio input "true"
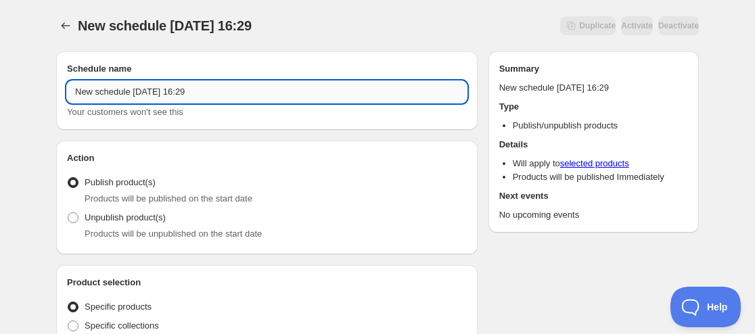
click at [73, 93] on input "New schedule [DATE] 16:29" at bounding box center [267, 92] width 400 height 22
paste input "LATI"
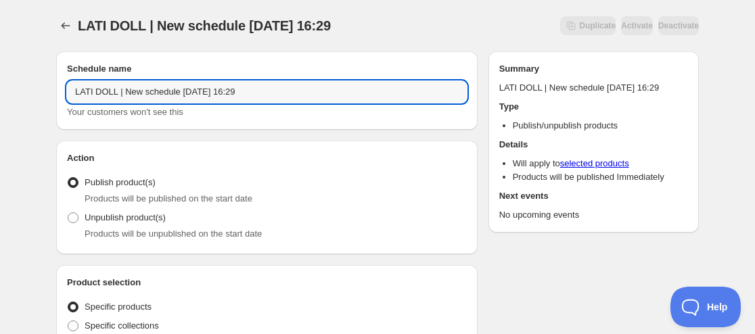
paste input "Latidoll x Unipop 2025 ver. Noonoo"
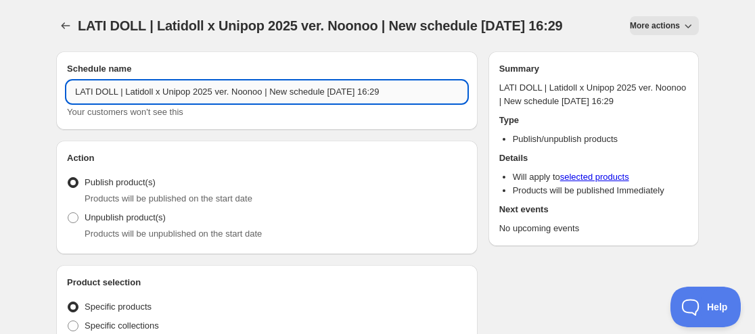
click at [261, 89] on input "LATI DOLL | Latidoll x Unipop 2025 ver. Noonoo | New schedule [DATE] 16:29" at bounding box center [267, 92] width 400 height 22
paste input "Akku"
drag, startPoint x: 298, startPoint y: 105, endPoint x: 354, endPoint y: 110, distance: 56.3
click at [354, 103] on input "LATI DOLL | Latidoll x Unipop 2025 ver. Noonoo & Akku | New schedule [DATE] 16:…" at bounding box center [267, 92] width 400 height 22
click at [326, 90] on input "LATI DOLL | Latidoll x Unipop 2025 ver. Noonoo & Akku | [DATE] 16:29" at bounding box center [267, 92] width 400 height 22
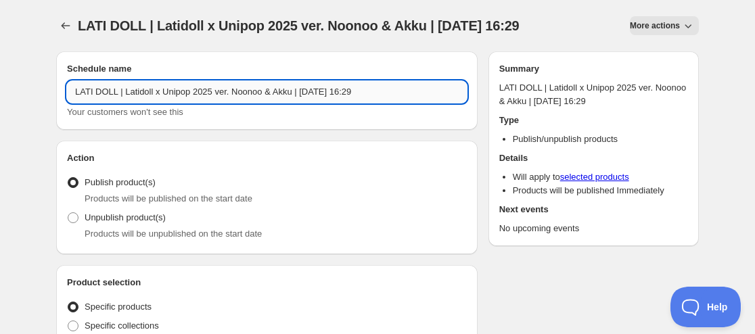
drag, startPoint x: 347, startPoint y: 96, endPoint x: 387, endPoint y: 91, distance: 40.3
click at [385, 91] on input "LATI DOLL | Latidoll x Unipop 2025 ver. Noonoo & Akku | [DATE] 16:29" at bounding box center [267, 92] width 400 height 22
type input "LATI DOLL | Latidoll x Unipop 2025 ver. Noonoo & Akku | [DATE] 09:00AM"
click at [150, 222] on span "Unpublish product(s)" at bounding box center [125, 217] width 81 height 10
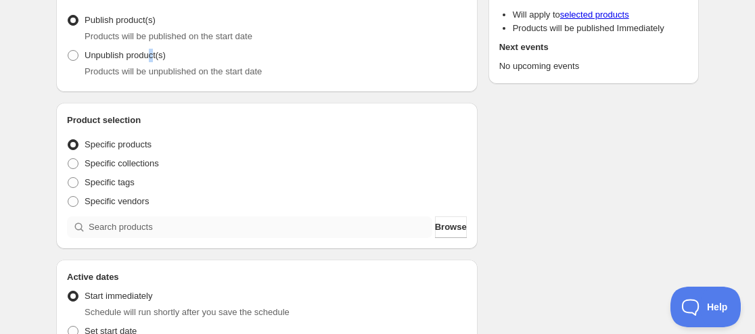
scroll to position [68, 0]
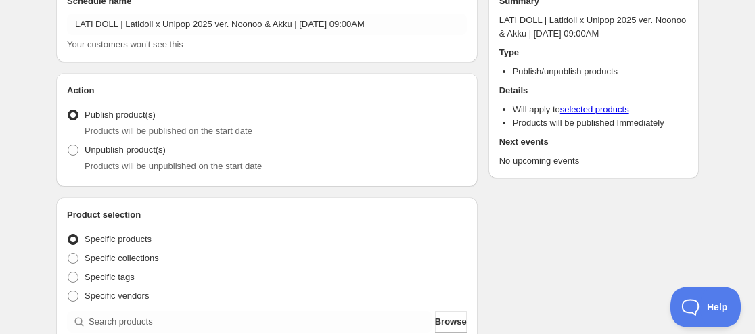
click at [124, 166] on span "Products will be unpublished on the start date" at bounding box center [173, 166] width 177 height 10
click at [126, 151] on span "Unpublish product(s)" at bounding box center [125, 150] width 81 height 10
click at [68, 145] on input "Unpublish product(s)" at bounding box center [68, 145] width 1 height 1
radio input "true"
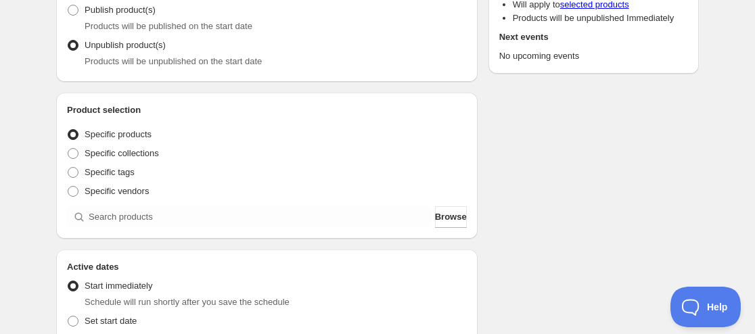
scroll to position [203, 0]
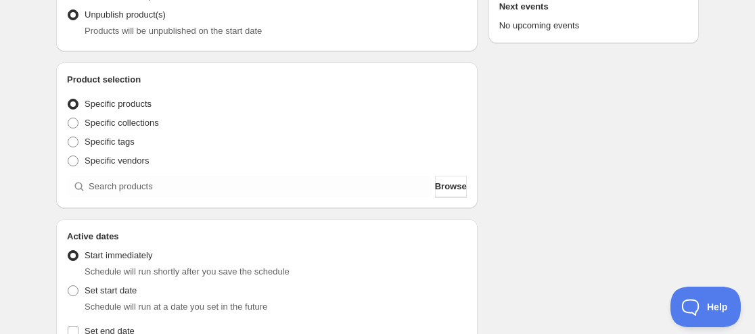
click at [122, 200] on div "Product selection Entity type Specific products Specific collections Specific t…" at bounding box center [266, 135] width 421 height 146
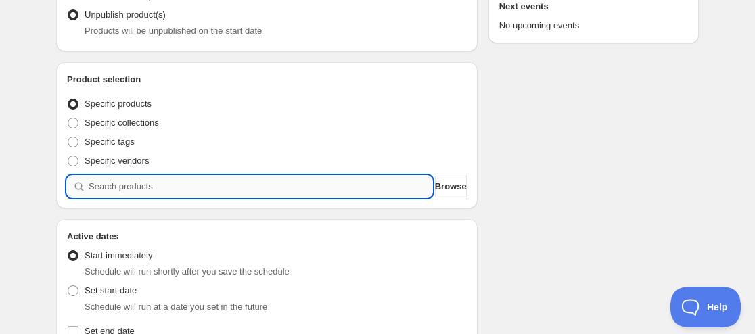
click at [126, 189] on input "search" at bounding box center [260, 187] width 343 height 22
paste input "9231414395123"
type input "9231414395123"
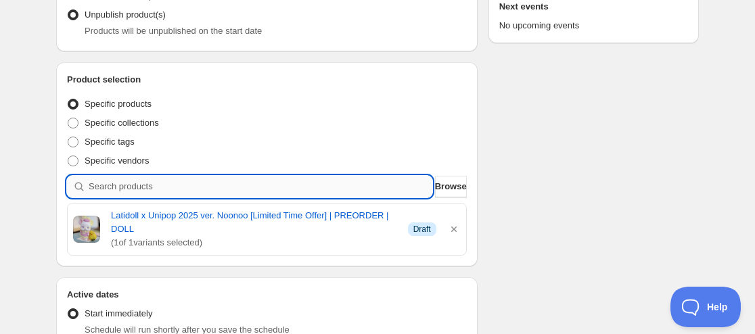
click at [155, 187] on input "search" at bounding box center [260, 187] width 343 height 22
paste input "9231415869683"
type input "9231415869683"
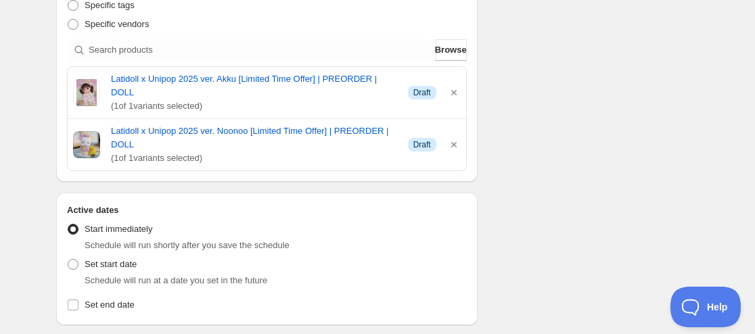
scroll to position [406, 0]
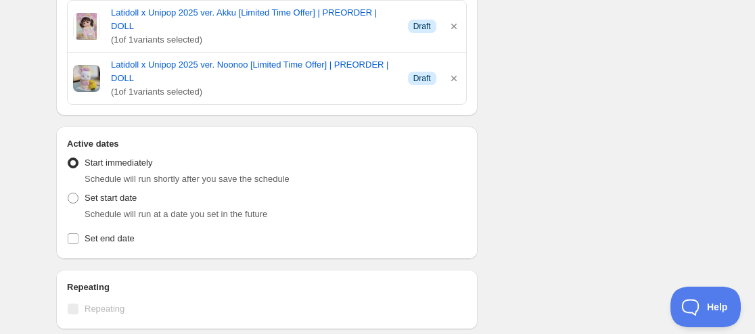
click at [156, 189] on div "Set start date Schedule will run at a date you set in the future" at bounding box center [267, 205] width 400 height 32
click at [120, 193] on span "Set start date" at bounding box center [111, 198] width 52 height 10
click at [68, 193] on input "Set start date" at bounding box center [68, 193] width 1 height 1
radio input "true"
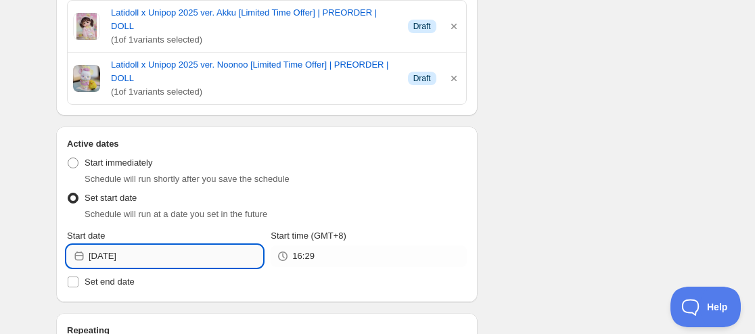
click at [122, 245] on input "[DATE]" at bounding box center [176, 256] width 174 height 22
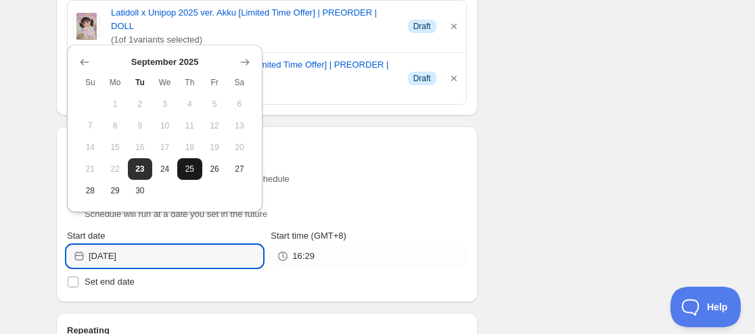
click at [185, 166] on span "25" at bounding box center [190, 169] width 14 height 11
type input "[DATE]"
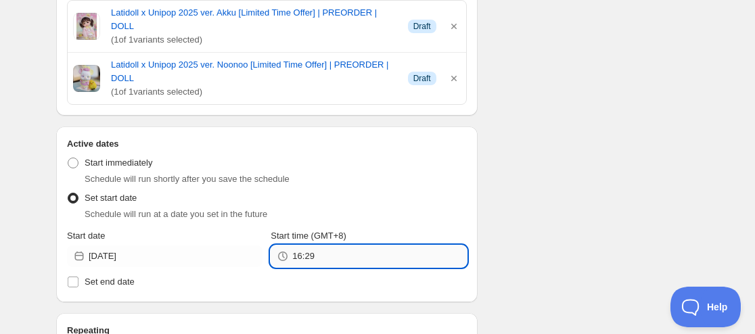
click at [311, 245] on input "16:29" at bounding box center [379, 256] width 174 height 22
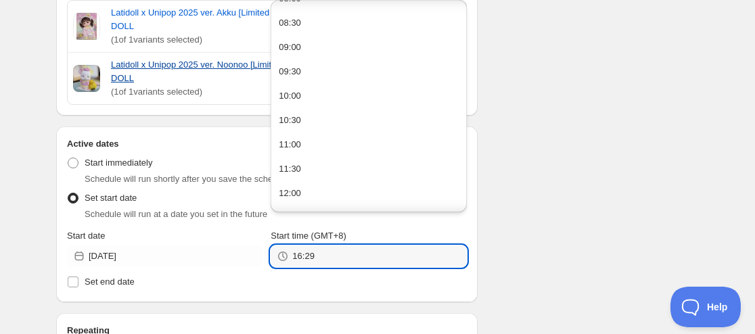
click at [302, 51] on button "09:00" at bounding box center [368, 48] width 187 height 22
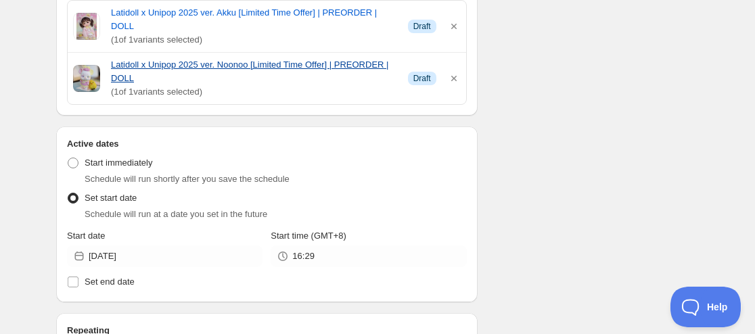
type input "09:00"
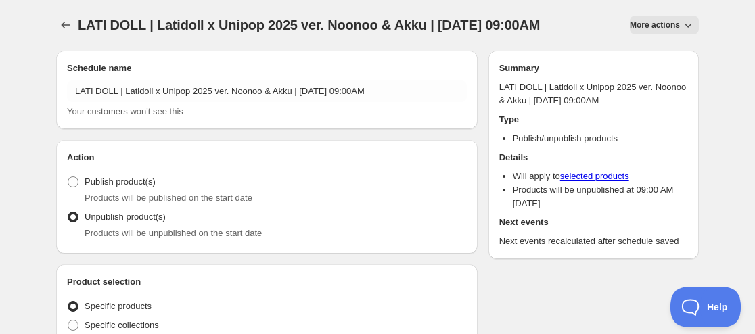
scroll to position [0, 0]
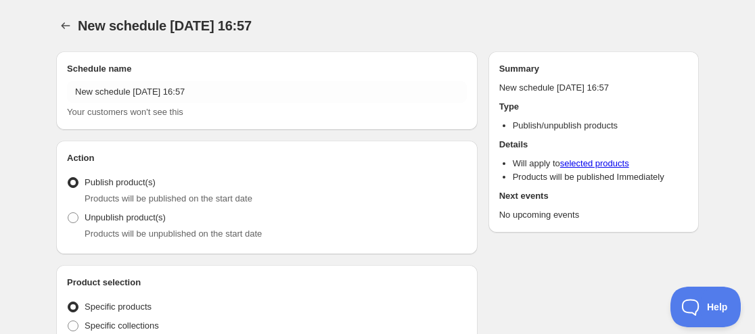
radio input "true"
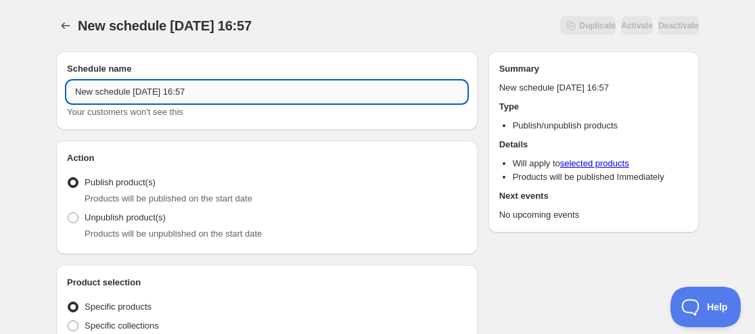
click at [77, 91] on input "New schedule [DATE] 16:57" at bounding box center [267, 92] width 400 height 22
paste input "ADVillage"
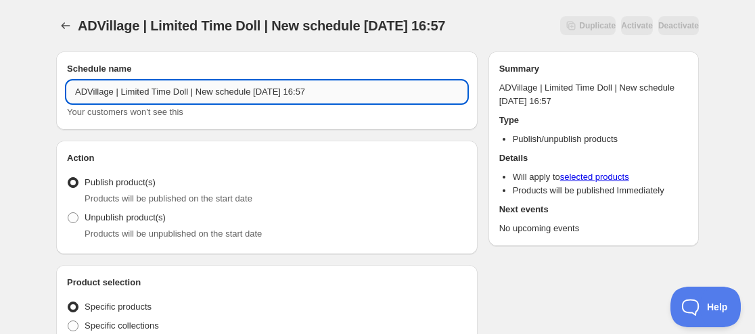
drag, startPoint x: 195, startPoint y: 95, endPoint x: 277, endPoint y: 89, distance: 82.0
click at [277, 89] on input "ADVillage | Limited Time Doll | New schedule [DATE] 16:57" at bounding box center [267, 92] width 400 height 22
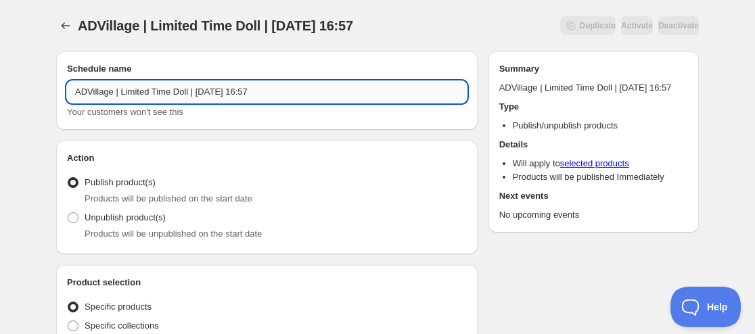
click at [264, 97] on input "ADVillage | Limited Time Doll | [DATE] 16:57" at bounding box center [267, 92] width 400 height 22
click at [241, 91] on input "ADVillage | Limited Time Doll | [DATE] 16:57" at bounding box center [267, 92] width 400 height 22
click at [267, 91] on input "ADVillage | Limited Time Doll | [DATE] 16:57" at bounding box center [267, 92] width 400 height 22
drag, startPoint x: 266, startPoint y: 97, endPoint x: 329, endPoint y: 94, distance: 62.9
click at [329, 94] on input "ADVillage | Limited Time Doll | [DATE] 16:57" at bounding box center [267, 92] width 400 height 22
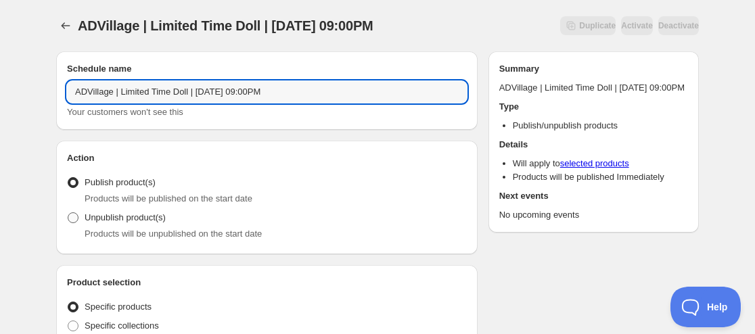
type input "ADVillage | Limited Time Doll | [DATE] 09:00PM"
click at [122, 219] on span "Unpublish product(s)" at bounding box center [125, 217] width 81 height 10
click at [68, 213] on input "Unpublish product(s)" at bounding box center [68, 212] width 1 height 1
radio input "true"
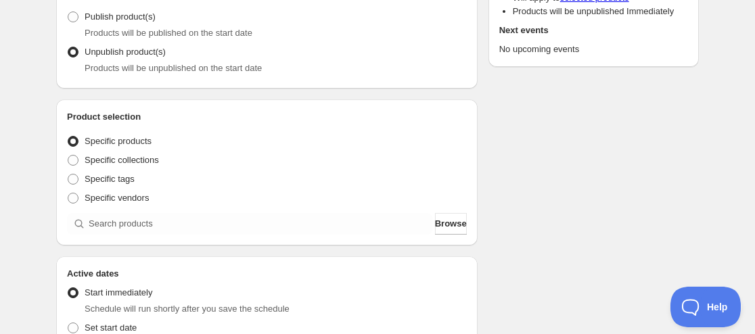
scroll to position [203, 0]
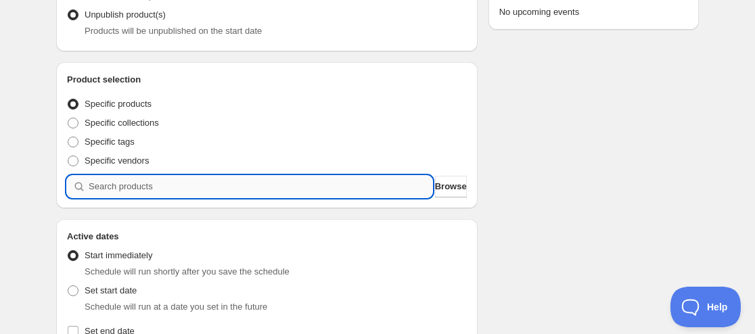
click at [195, 186] on input "search" at bounding box center [260, 187] width 343 height 22
paste input "9231541764339"
type input "9231541764339"
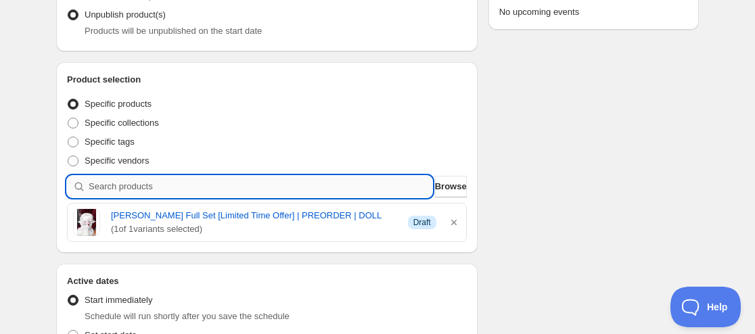
click at [132, 181] on input "search" at bounding box center [260, 187] width 343 height 22
paste input "9231556182259"
type input "9231556182259"
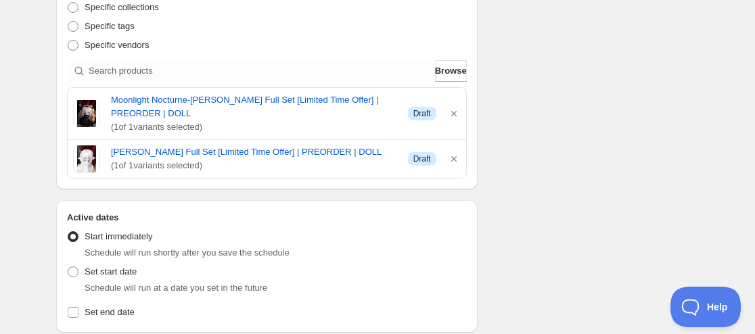
scroll to position [473, 0]
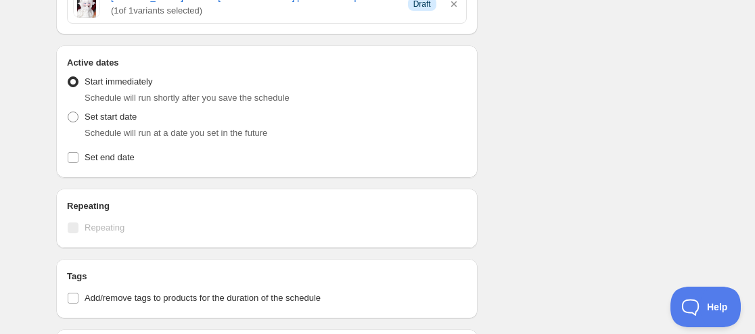
click at [111, 126] on div "Schedule will run at a date you set in the future" at bounding box center [276, 133] width 382 height 14
click at [116, 112] on span "Set start date" at bounding box center [111, 117] width 52 height 10
click at [68, 112] on input "Set start date" at bounding box center [68, 112] width 1 height 1
radio input "true"
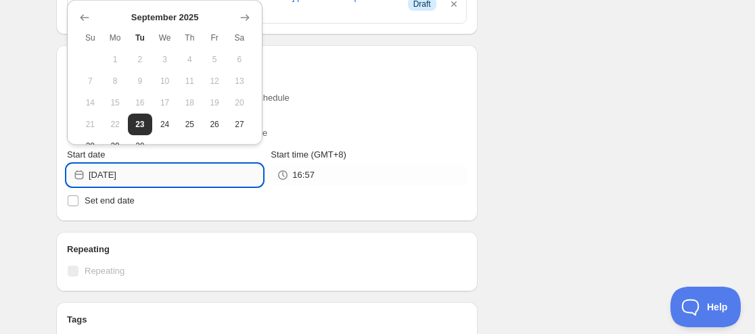
click at [131, 183] on input "[DATE]" at bounding box center [176, 175] width 174 height 22
click at [241, 15] on icon "Show next month, October 2025" at bounding box center [245, 17] width 9 height 6
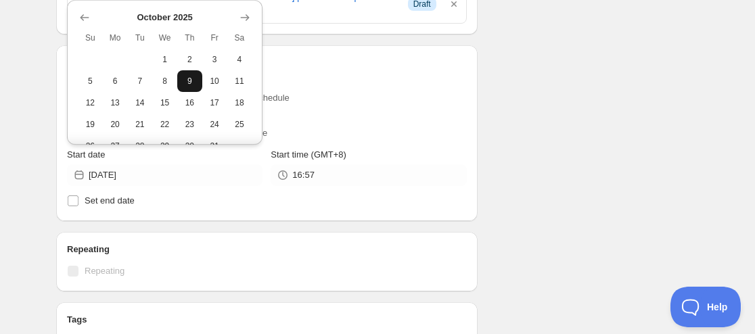
click at [190, 78] on span "9" at bounding box center [190, 81] width 14 height 11
type input "[DATE]"
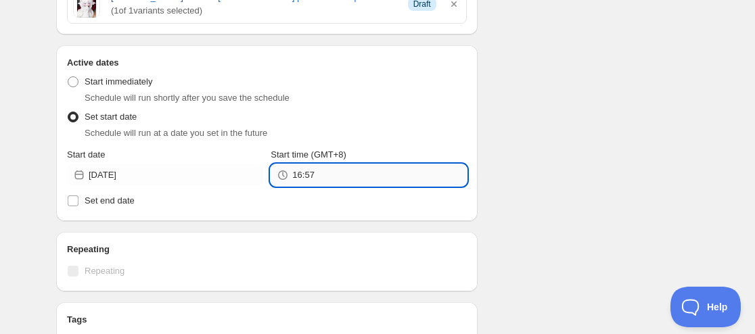
click at [310, 183] on input "16:57" at bounding box center [379, 175] width 174 height 22
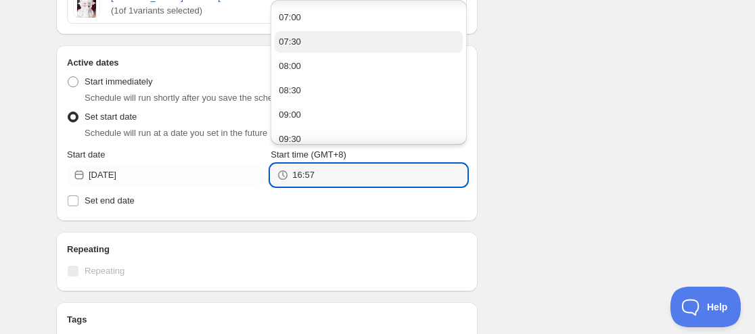
scroll to position [406, 0]
click at [321, 47] on button "09:00" at bounding box center [368, 48] width 187 height 22
type input "09:00"
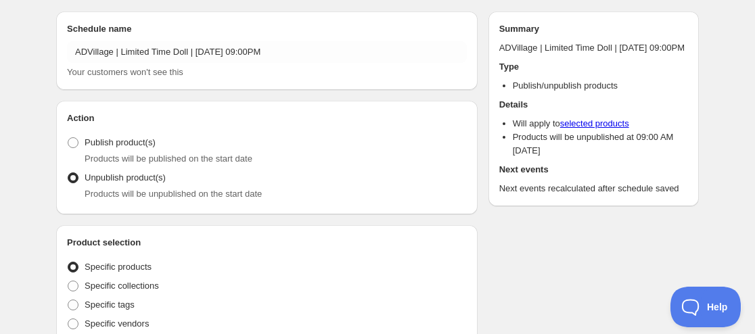
scroll to position [0, 0]
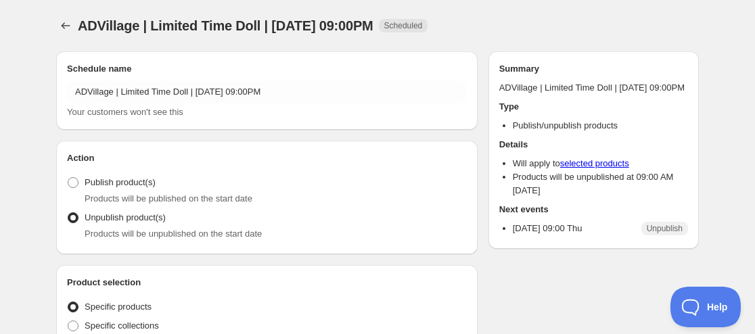
radio input "true"
type input "New schedule [DATE] 16:57"
type input "[DATE]"
type input "16:57"
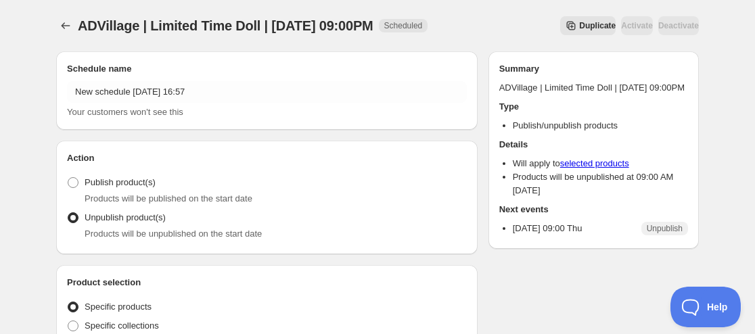
radio input "true"
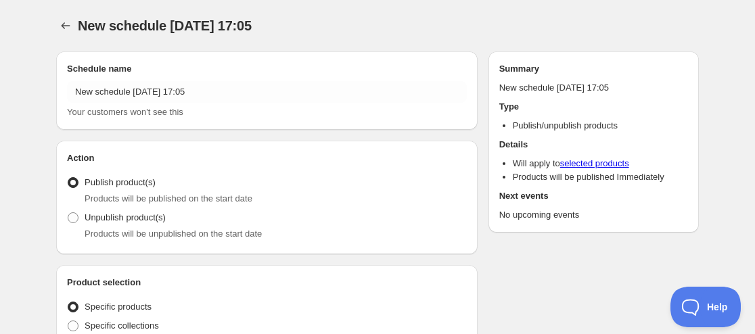
radio input "true"
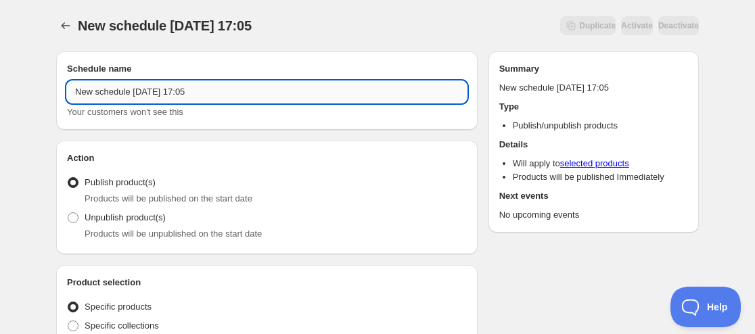
click at [72, 92] on input "New schedule [DATE] 17:05" at bounding box center [267, 92] width 400 height 22
paste input "Doppel Maiden"
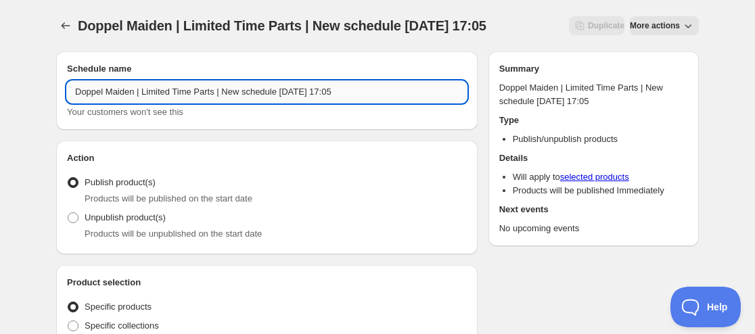
drag, startPoint x: 277, startPoint y: 97, endPoint x: 223, endPoint y: 98, distance: 54.1
click at [223, 98] on input "Doppel Maiden | Limited Time Parts | New schedule [DATE] 17:05" at bounding box center [267, 92] width 400 height 22
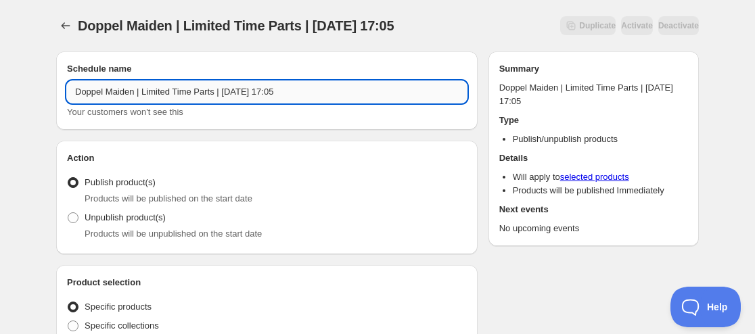
click at [245, 92] on input "Doppel Maiden | Limited Time Parts | [DATE] 17:05" at bounding box center [267, 92] width 400 height 22
drag, startPoint x: 272, startPoint y: 91, endPoint x: 312, endPoint y: 90, distance: 39.9
click at [312, 90] on input "Doppel Maiden | Limited Time Parts | [DATE] 17:05" at bounding box center [267, 92] width 400 height 22
type input "Doppel Maiden | Limited Time Parts | [DATE] 11:59PM"
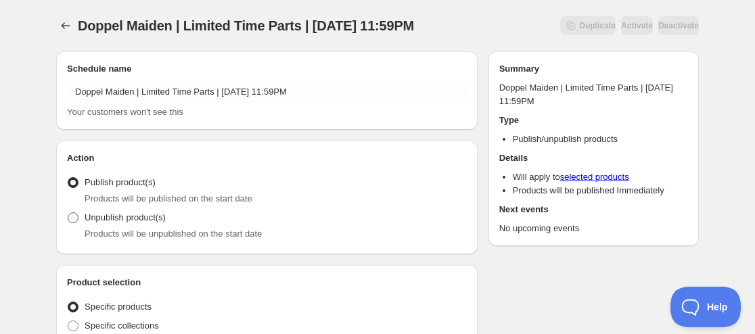
click at [156, 211] on label "Unpublish product(s)" at bounding box center [116, 217] width 99 height 19
click at [68, 212] on input "Unpublish product(s)" at bounding box center [68, 212] width 1 height 1
radio input "true"
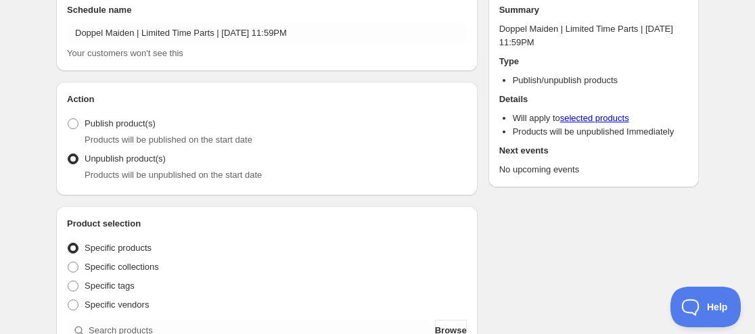
scroll to position [135, 0]
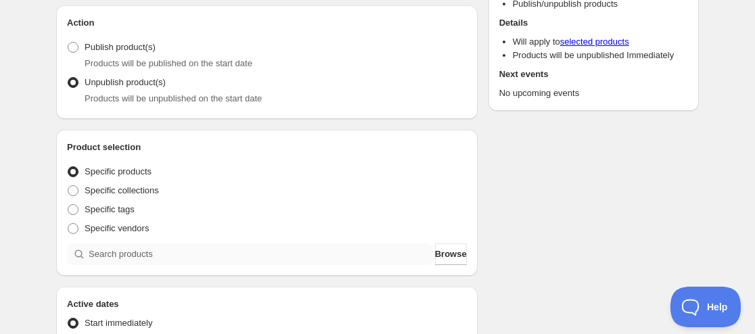
drag, startPoint x: 140, startPoint y: 233, endPoint x: 126, endPoint y: 252, distance: 24.2
click at [128, 250] on div "Product selection Entity type Specific products Specific collections Specific t…" at bounding box center [267, 203] width 400 height 124
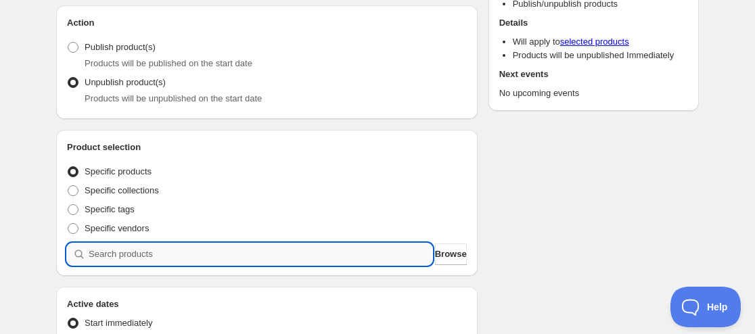
click at [126, 252] on input "search" at bounding box center [260, 254] width 343 height 22
paste input "9228245696755"
type input "9228245696755"
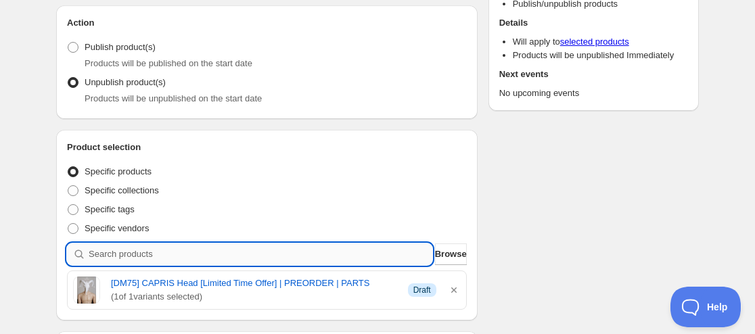
click at [156, 258] on input "search" at bounding box center [260, 254] width 343 height 22
paste input "9228261359859"
type input "9228261359859"
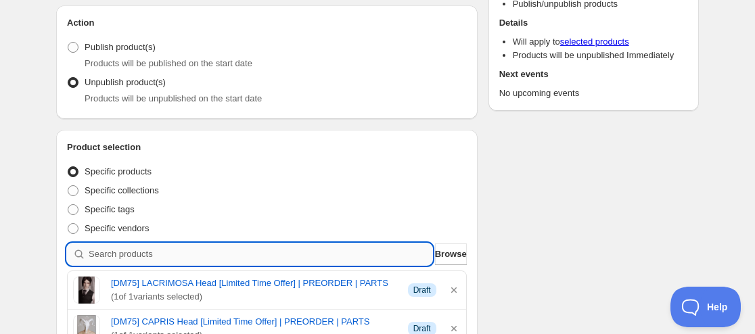
click at [159, 252] on input "search" at bounding box center [260, 254] width 343 height 22
paste input "9228265554163"
type input "9228265554163"
click at [137, 252] on input "search" at bounding box center [260, 254] width 343 height 22
paste input "9228266242291"
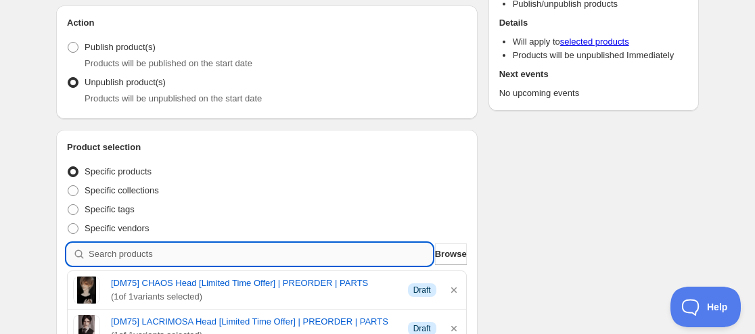
type input "9228266242291"
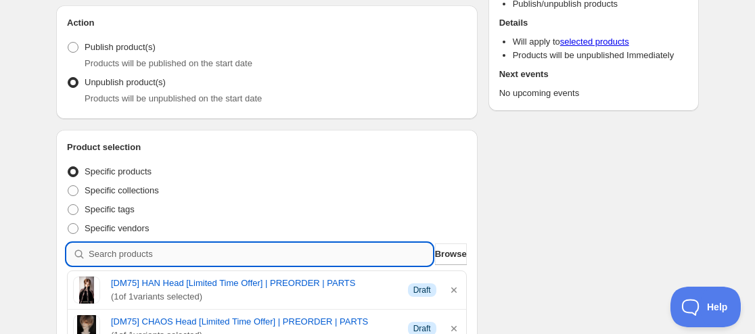
click at [148, 254] on input "search" at bounding box center [260, 254] width 343 height 22
paste input "9228268470515"
type input "9228268470515"
click at [115, 254] on input "search" at bounding box center [260, 254] width 343 height 22
paste input "9228280135923"
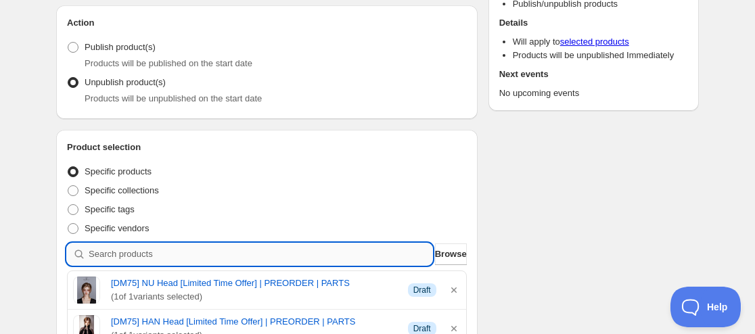
type input "9228280135923"
click at [126, 256] on input "search" at bounding box center [260, 254] width 343 height 22
paste input "9228329550067"
type input "9228329550067"
click at [103, 247] on input "search" at bounding box center [260, 254] width 343 height 22
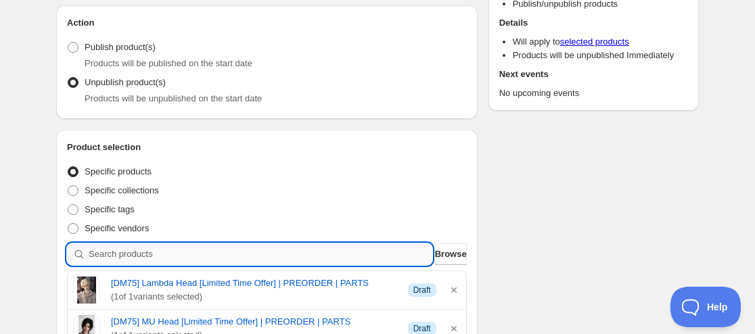
paste input "9228365824243"
type input "9228365824243"
click at [103, 256] on input "search" at bounding box center [260, 254] width 343 height 22
paste input "9228378734835"
type input "9228378734835"
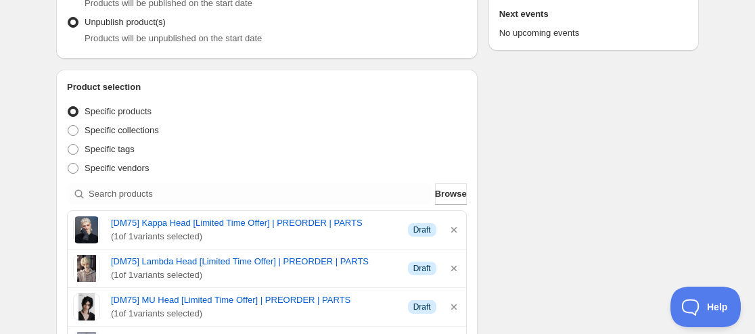
scroll to position [270, 0]
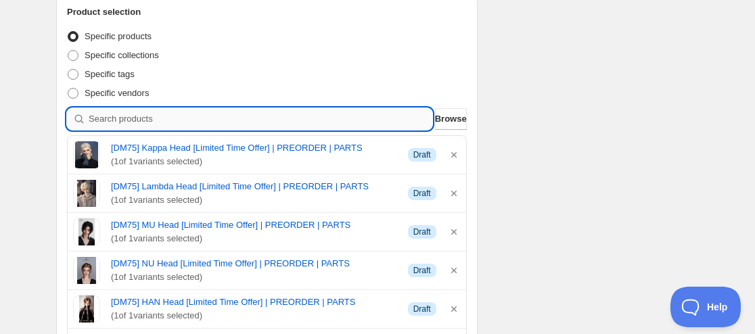
click at [273, 117] on input "search" at bounding box center [260, 119] width 343 height 22
paste input "9228386566387"
type input "9228386566387"
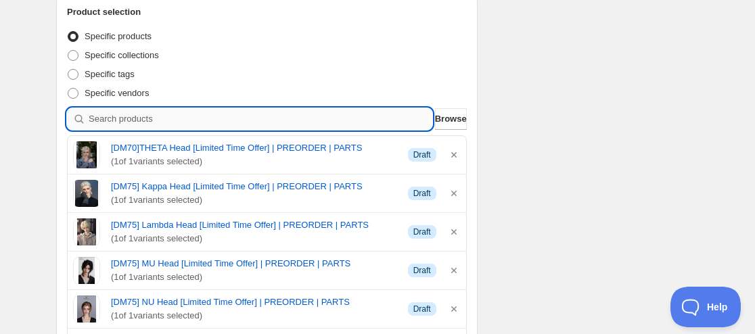
click at [162, 124] on input "search" at bounding box center [260, 119] width 343 height 22
paste input "9228378734835"
type input "9228378734835"
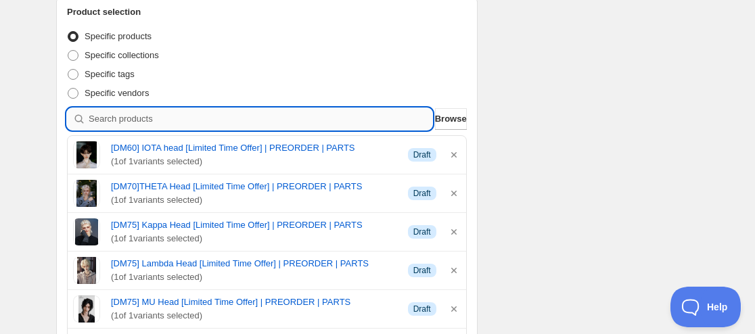
click at [204, 124] on input "search" at bounding box center [260, 119] width 343 height 22
paste input "9228391121139"
type input "9228391121139"
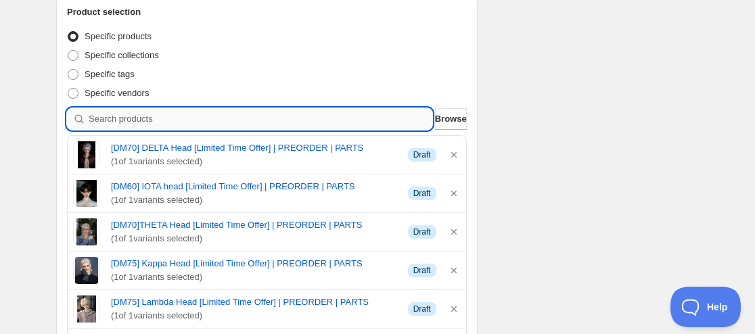
click at [208, 124] on input "search" at bounding box center [260, 119] width 343 height 22
paste input "9228406194419"
type input "9228406194419"
click at [172, 114] on input "search" at bounding box center [260, 119] width 343 height 22
paste input "9228406194419"
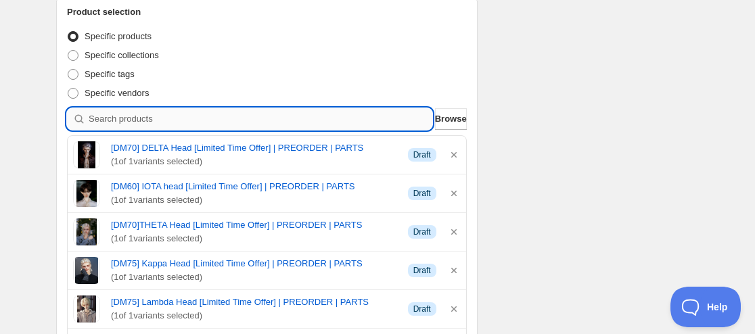
type input "9228406194419"
click at [241, 122] on input "search" at bounding box center [260, 119] width 343 height 22
paste input "9228406194419"
type input "9228406194419"
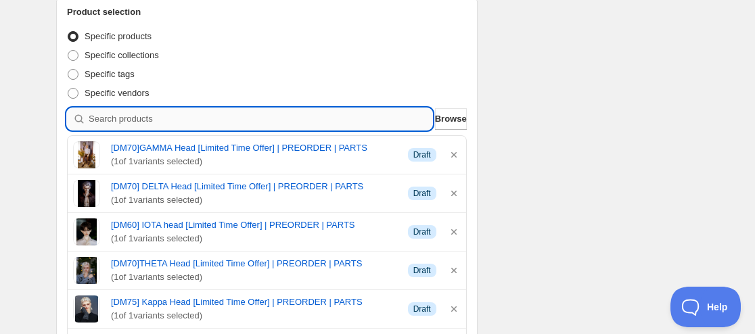
click at [141, 114] on input "search" at bounding box center [260, 119] width 343 height 22
paste input "9228408783091"
type input "9228408783091"
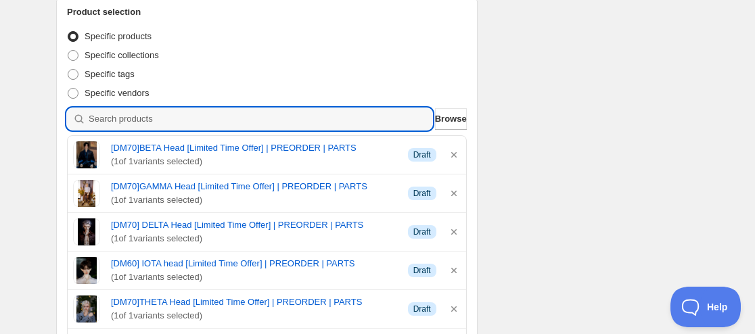
click at [158, 124] on input "search" at bounding box center [260, 119] width 343 height 22
paste input "9228410159347"
type input "9228410159347"
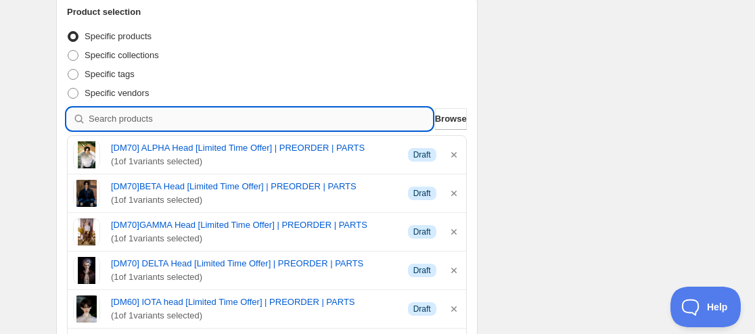
click at [165, 124] on input "search" at bounding box center [260, 119] width 343 height 22
paste input "9228422775027"
type input "9228422775027"
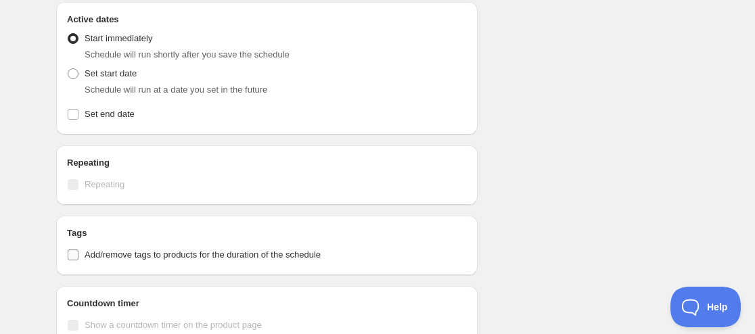
scroll to position [1014, 0]
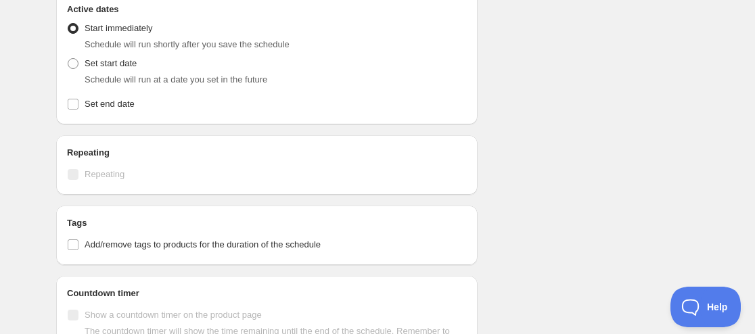
click at [91, 74] on span "Schedule will run at a date you set in the future" at bounding box center [176, 79] width 183 height 10
click at [109, 66] on span "Set start date" at bounding box center [111, 63] width 52 height 10
click at [68, 59] on input "Set start date" at bounding box center [68, 58] width 1 height 1
radio input "true"
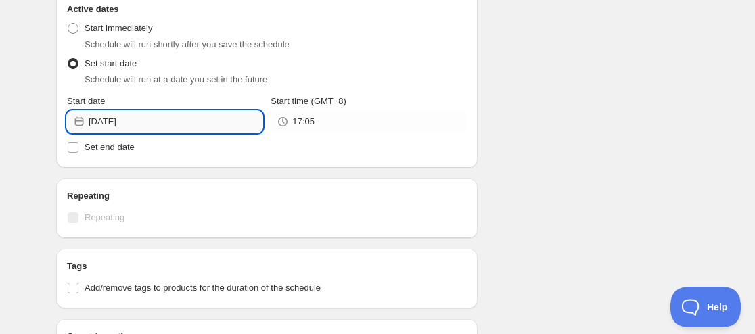
click at [108, 118] on input "[DATE]" at bounding box center [176, 122] width 174 height 22
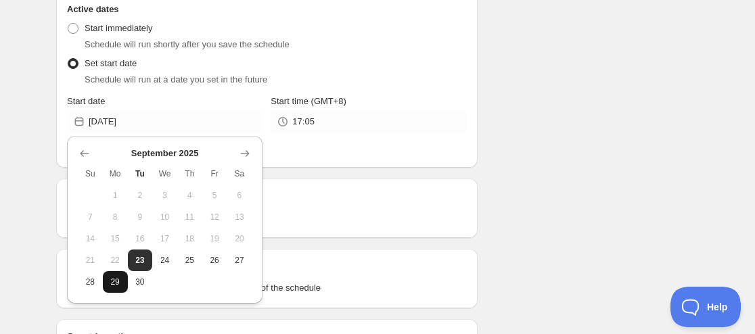
click at [114, 279] on span "29" at bounding box center [115, 282] width 14 height 11
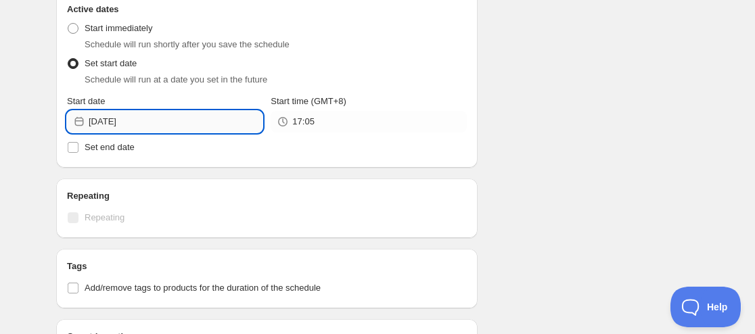
click at [113, 125] on input "[DATE]" at bounding box center [176, 122] width 174 height 22
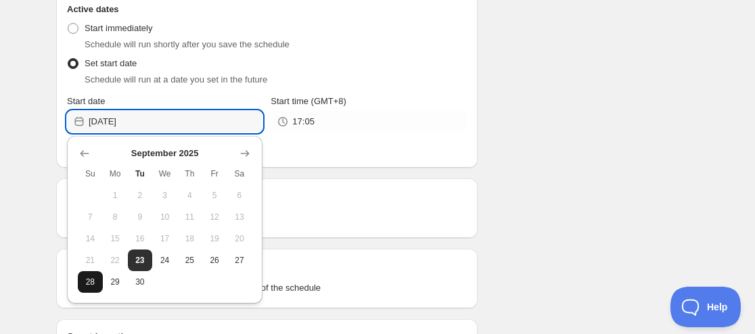
click at [94, 283] on span "28" at bounding box center [90, 282] width 14 height 11
type input "[DATE]"
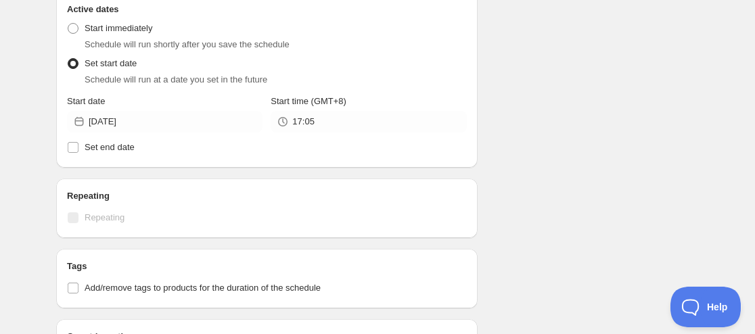
click at [283, 126] on icon at bounding box center [283, 122] width 14 height 14
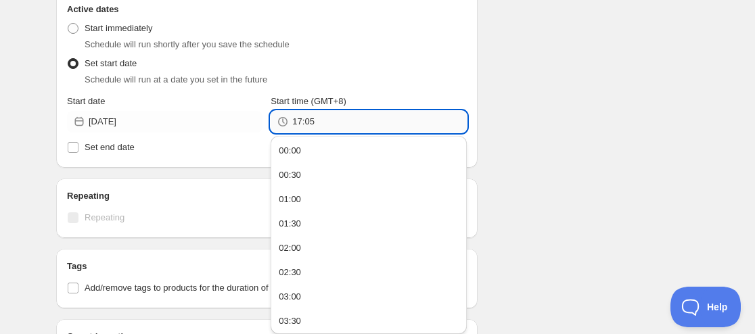
click at [316, 124] on input "17:05" at bounding box center [379, 122] width 174 height 22
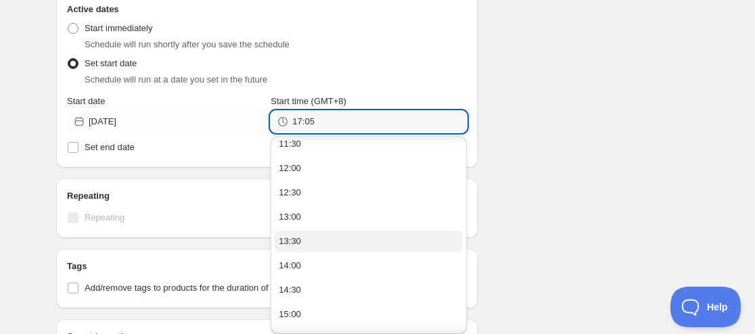
scroll to position [541, 0]
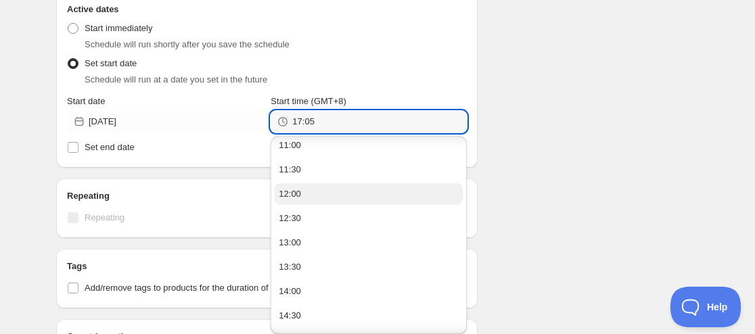
click at [323, 193] on button "12:00" at bounding box center [368, 194] width 187 height 22
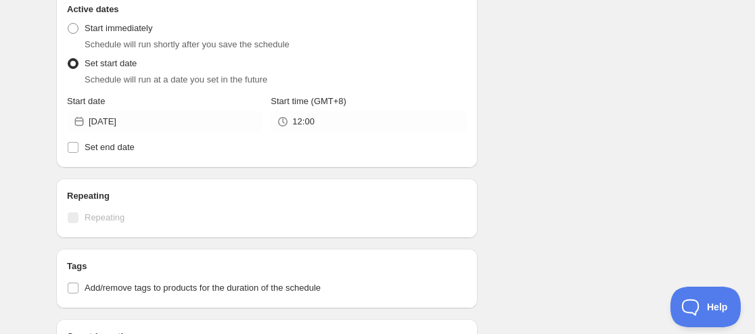
type input "12:00"
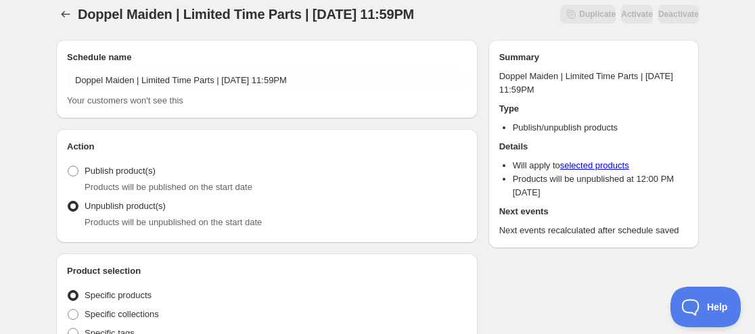
scroll to position [0, 0]
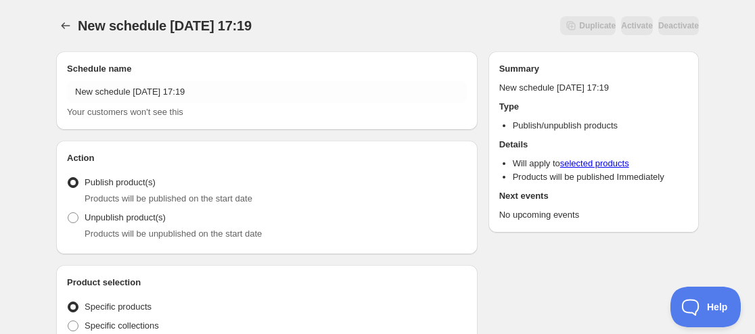
radio input "true"
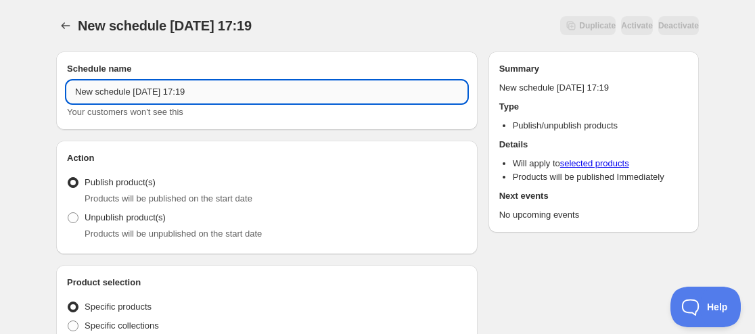
click at [77, 88] on input "New schedule [DATE] 17:19" at bounding box center [267, 92] width 400 height 22
paste input "SADOL"
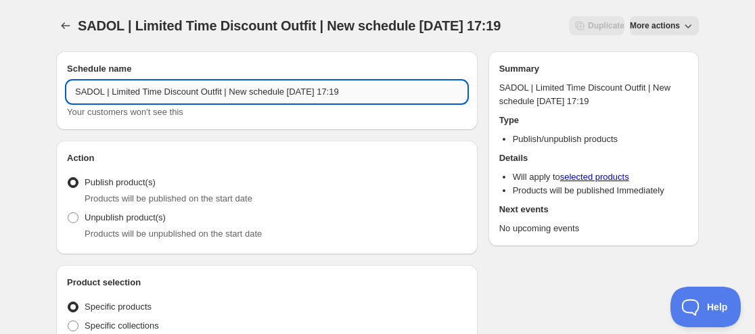
drag, startPoint x: 229, startPoint y: 97, endPoint x: 308, endPoint y: 87, distance: 79.7
click at [308, 87] on input "SADOL | Limited Time Discount Outfit | New schedule [DATE] 17:19" at bounding box center [267, 92] width 400 height 22
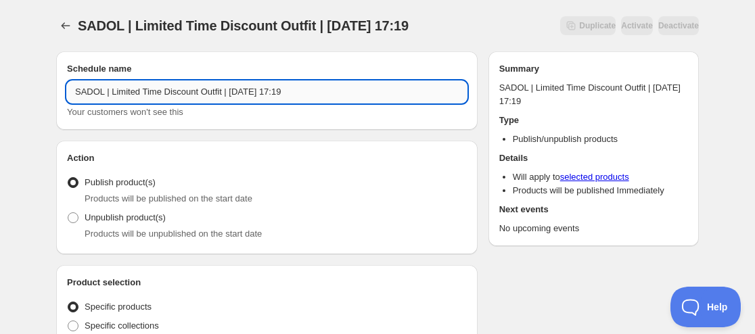
drag, startPoint x: 297, startPoint y: 92, endPoint x: 397, endPoint y: 92, distance: 100.1
click at [397, 92] on input "SADOL | Limited Time Discount Outfit | [DATE] 17:19" at bounding box center [267, 92] width 400 height 22
type input "SADOL | Limited Time Discount Outfit | [DATE] 09:00AM"
click at [133, 224] on span "Unpublish product(s)" at bounding box center [125, 218] width 81 height 14
click at [68, 213] on input "Unpublish product(s)" at bounding box center [68, 212] width 1 height 1
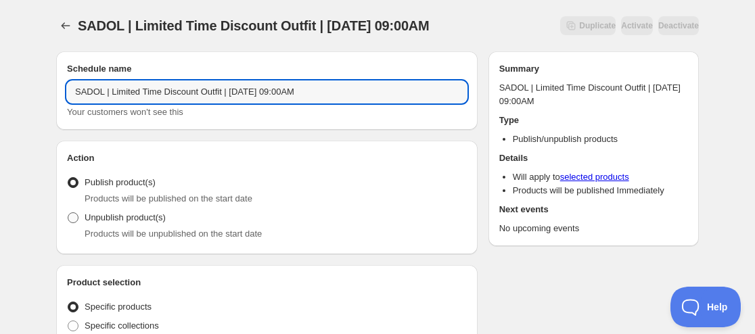
radio input "true"
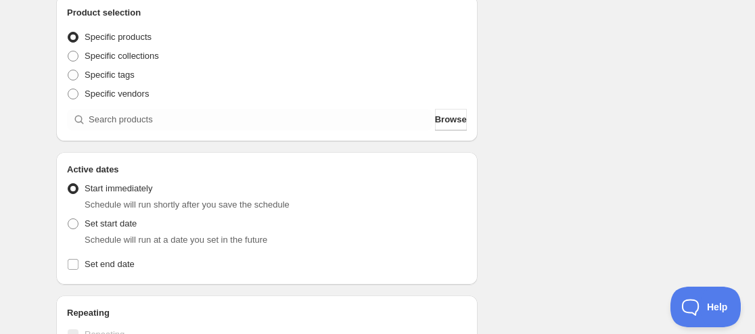
scroll to position [270, 0]
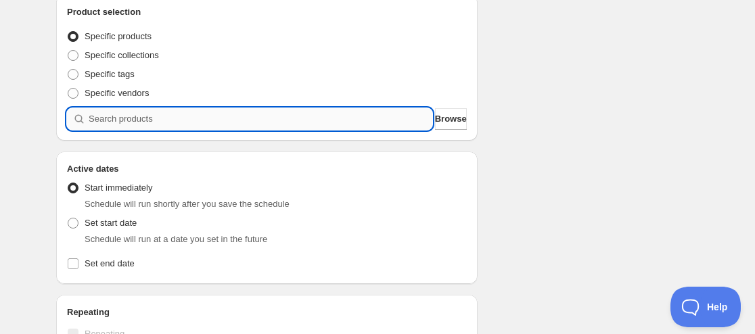
click at [168, 118] on input "search" at bounding box center [260, 119] width 343 height 22
paste input "9226956112115"
type input "9226956112115"
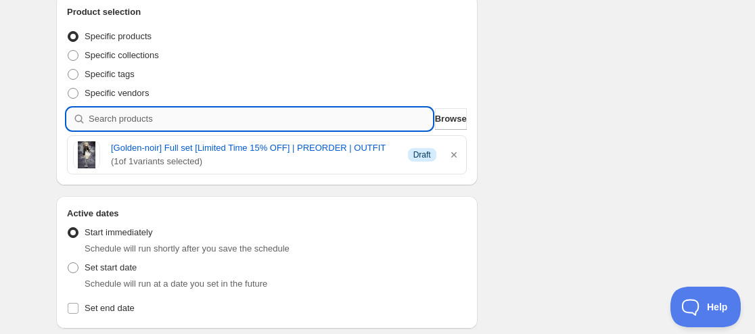
click at [146, 115] on input "search" at bounding box center [260, 119] width 343 height 22
paste input "9227051696371"
type input "9227051696371"
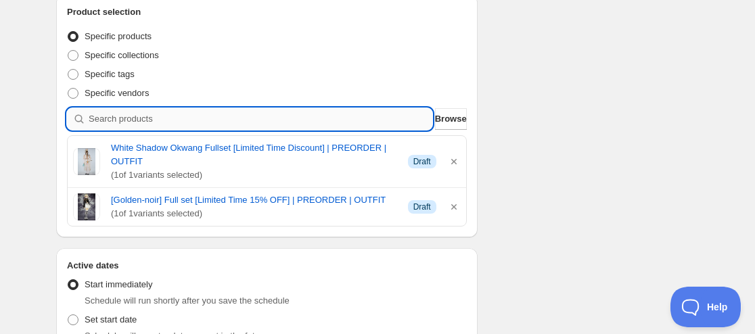
click at [170, 120] on input "search" at bounding box center [260, 119] width 343 height 22
paste input "9227048091891"
type input "9227048091891"
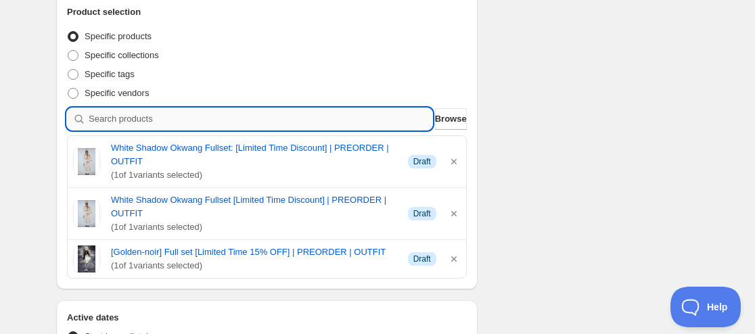
click at [194, 120] on input "search" at bounding box center [260, 119] width 343 height 22
paste input "9227039834355"
type input "9227039834355"
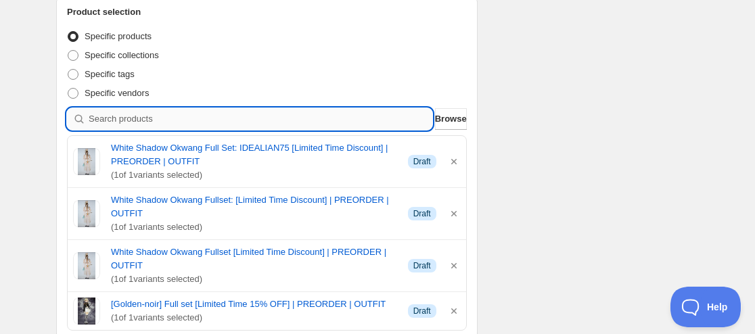
click at [222, 123] on input "search" at bounding box center [260, 119] width 343 height 22
paste input "9227029217523"
type input "9227029217523"
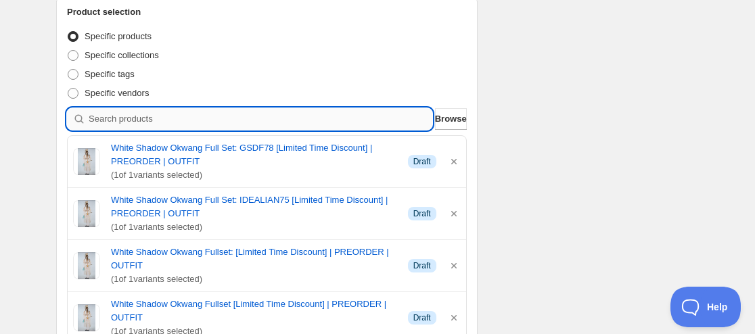
click at [183, 124] on input "search" at bounding box center [260, 119] width 343 height 22
paste input "9227021222131"
type input "9227021222131"
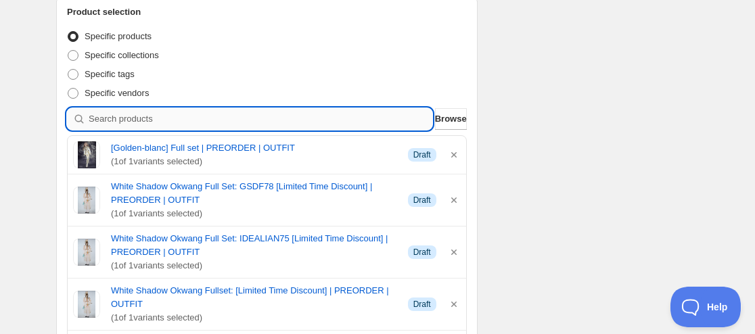
click at [239, 123] on input "search" at bounding box center [260, 119] width 343 height 22
paste input "9227021222131"
type input "9227021222131"
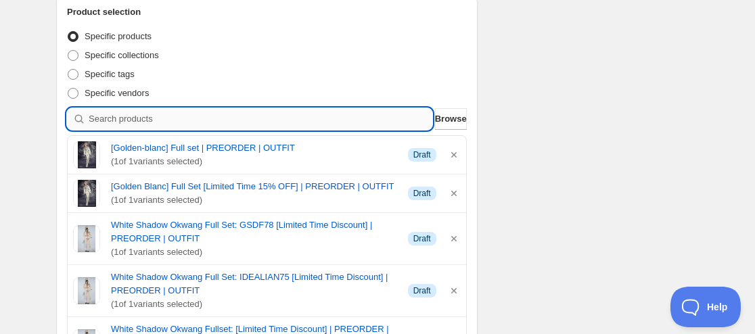
click at [206, 121] on input "search" at bounding box center [260, 119] width 343 height 22
paste input "9226963878131"
type input "9226963878131"
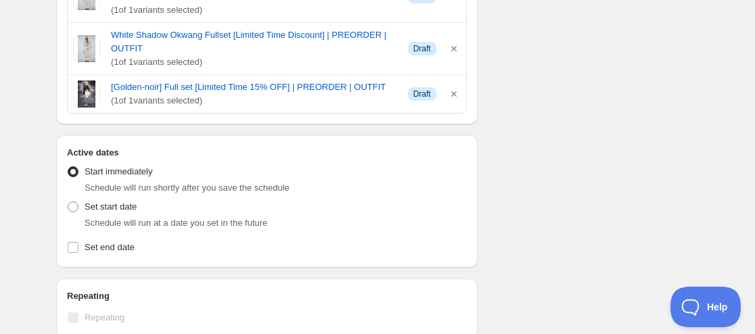
scroll to position [676, 0]
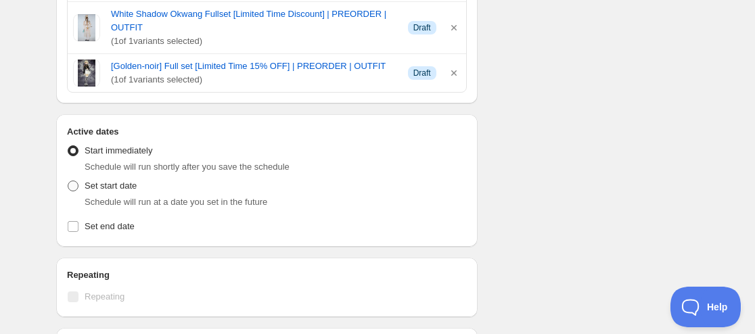
click at [130, 192] on span "Set start date" at bounding box center [111, 186] width 52 height 14
click at [68, 181] on input "Set start date" at bounding box center [68, 181] width 1 height 1
radio input "true"
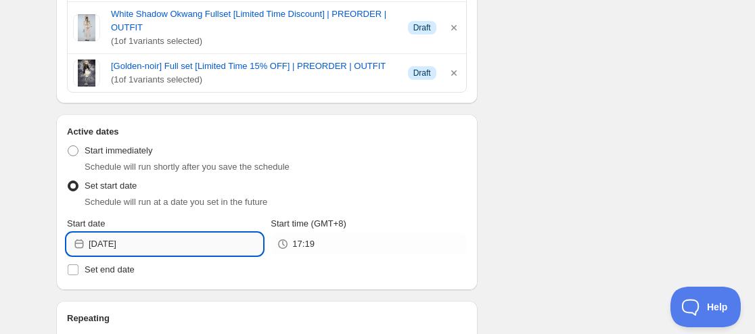
click at [122, 244] on input "[DATE]" at bounding box center [176, 244] width 174 height 22
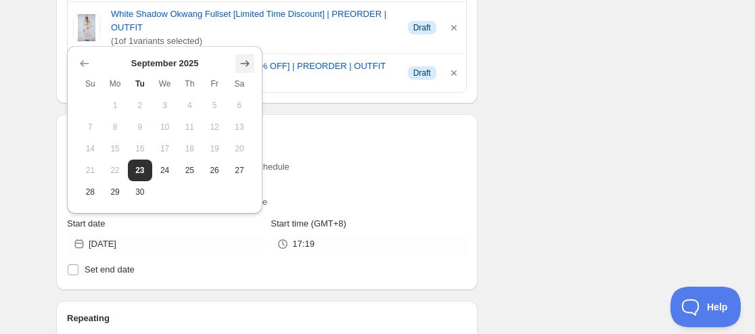
click at [239, 66] on icon "Show next month, October 2025" at bounding box center [245, 64] width 14 height 14
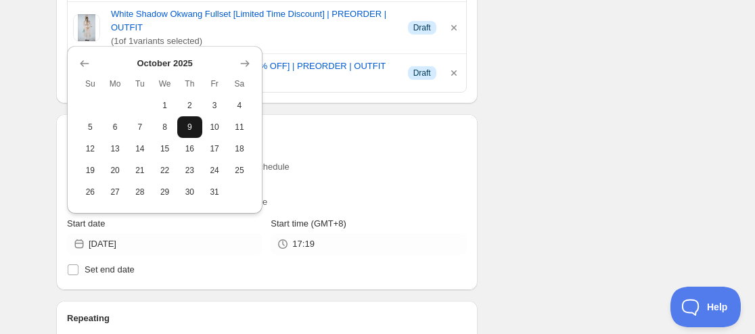
click at [193, 125] on span "9" at bounding box center [190, 127] width 14 height 11
type input "[DATE]"
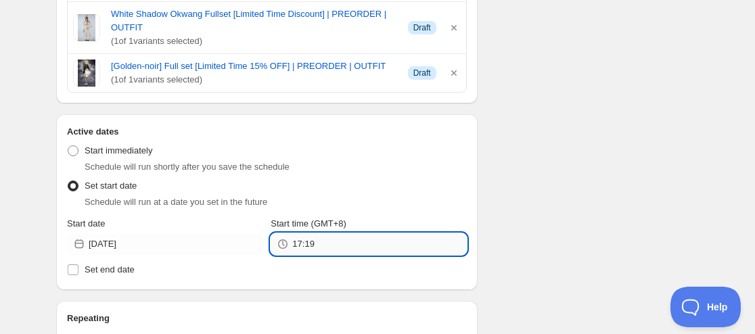
click at [296, 247] on input "17:19" at bounding box center [379, 244] width 174 height 22
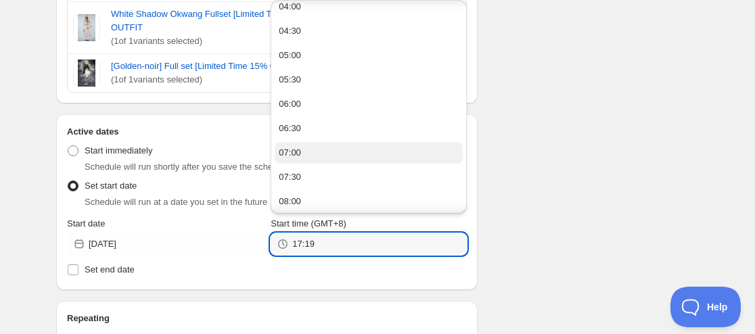
scroll to position [270, 0]
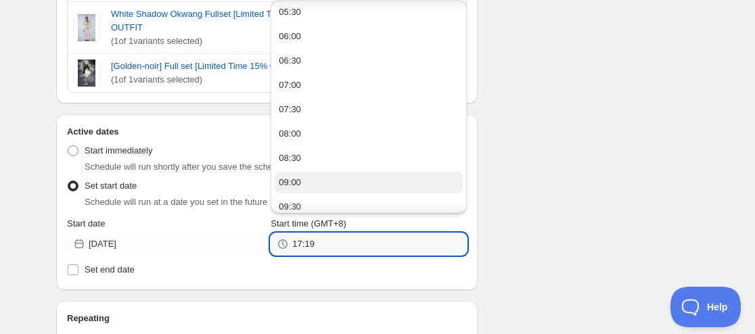
click at [311, 185] on button "09:00" at bounding box center [368, 183] width 187 height 22
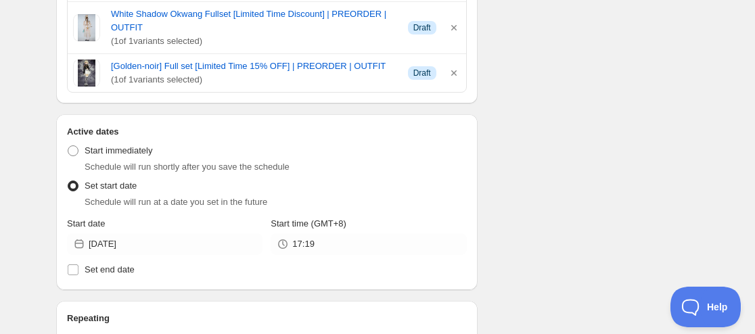
type input "09:00"
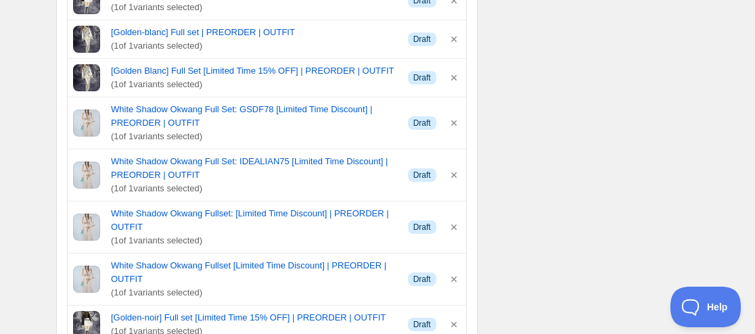
scroll to position [160, 0]
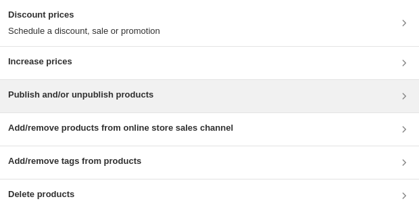
click at [162, 106] on div "Publish and/or unpublish products" at bounding box center [209, 96] width 419 height 32
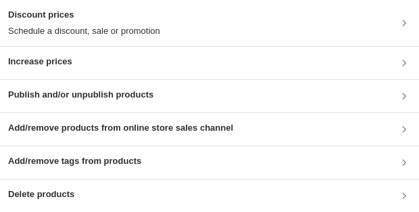
click at [181, 99] on div "Publish and/or unpublish products" at bounding box center [209, 96] width 403 height 16
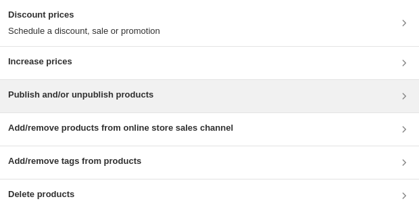
click at [130, 82] on div "Publish and/or unpublish products" at bounding box center [209, 96] width 419 height 32
click at [95, 94] on h3 "Publish and/or unpublish products" at bounding box center [80, 95] width 145 height 14
click at [127, 101] on div "Publish and/or unpublish products" at bounding box center [80, 96] width 145 height 16
click at [153, 101] on div "Publish and/or unpublish products" at bounding box center [209, 96] width 403 height 16
click at [153, 94] on div "Publish and/or unpublish products" at bounding box center [209, 96] width 403 height 16
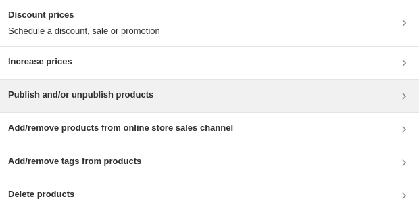
click at [91, 105] on div "Publish and/or unpublish products" at bounding box center [209, 96] width 419 height 32
click at [77, 95] on h3 "Publish and/or unpublish products" at bounding box center [80, 95] width 145 height 14
